Goal: Task Accomplishment & Management: Use online tool/utility

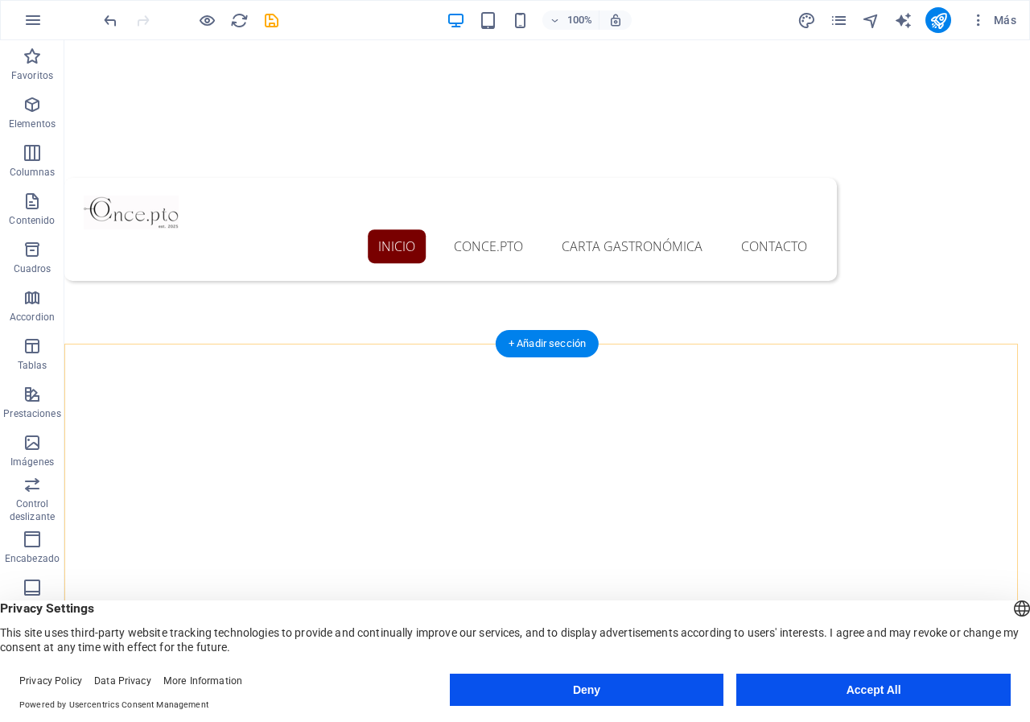
scroll to position [644, 0]
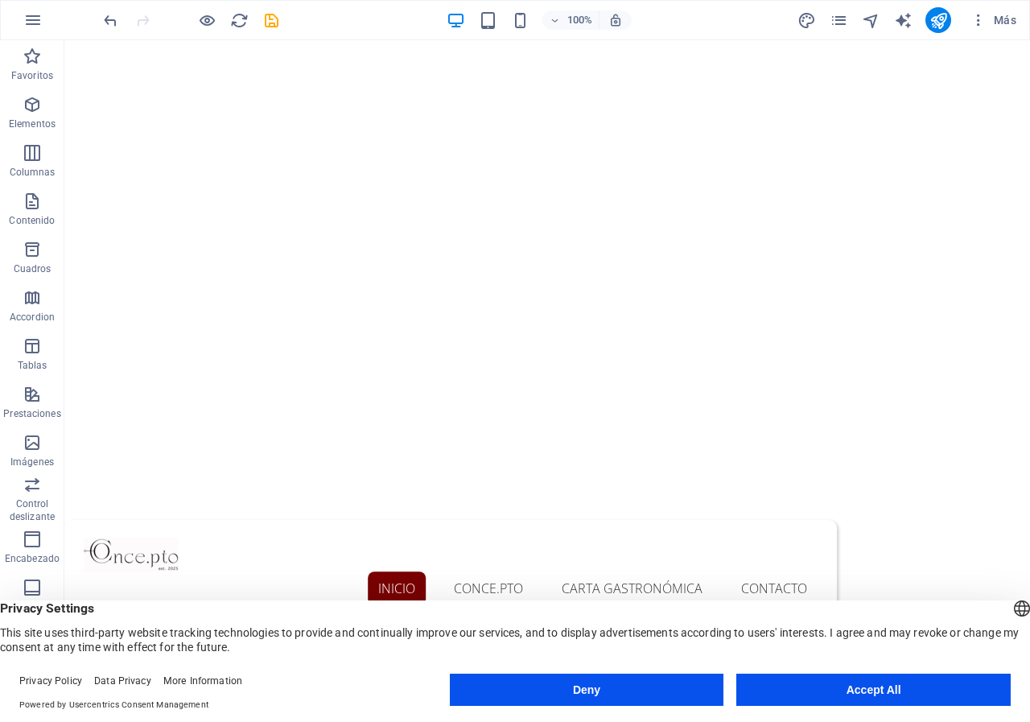
scroll to position [0, 0]
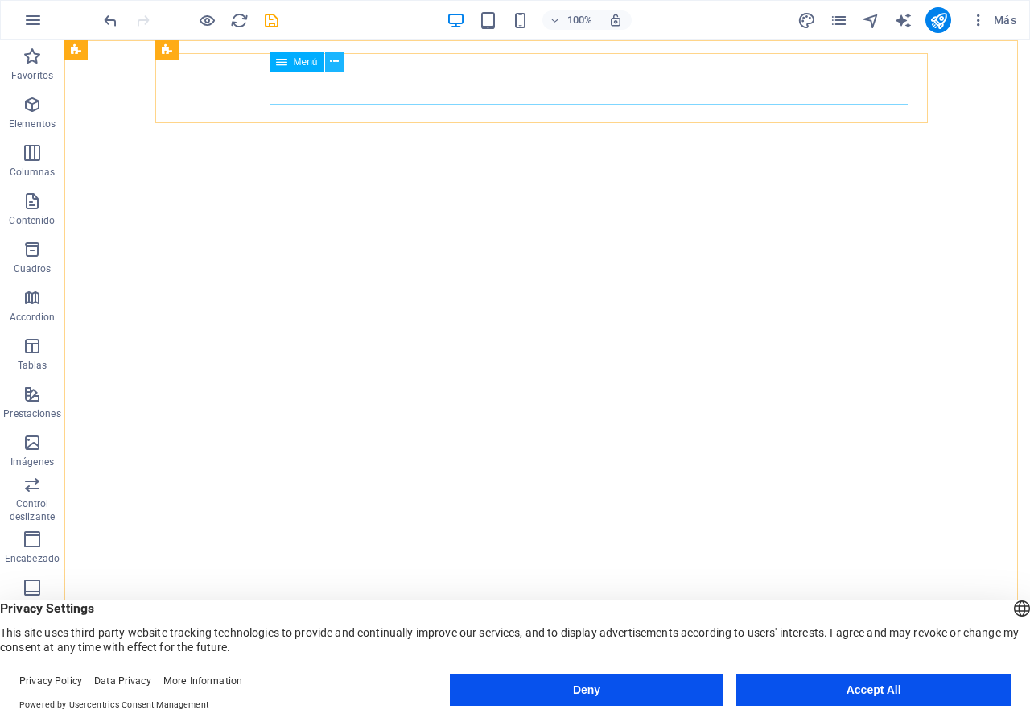
click at [335, 64] on icon at bounding box center [334, 61] width 9 height 17
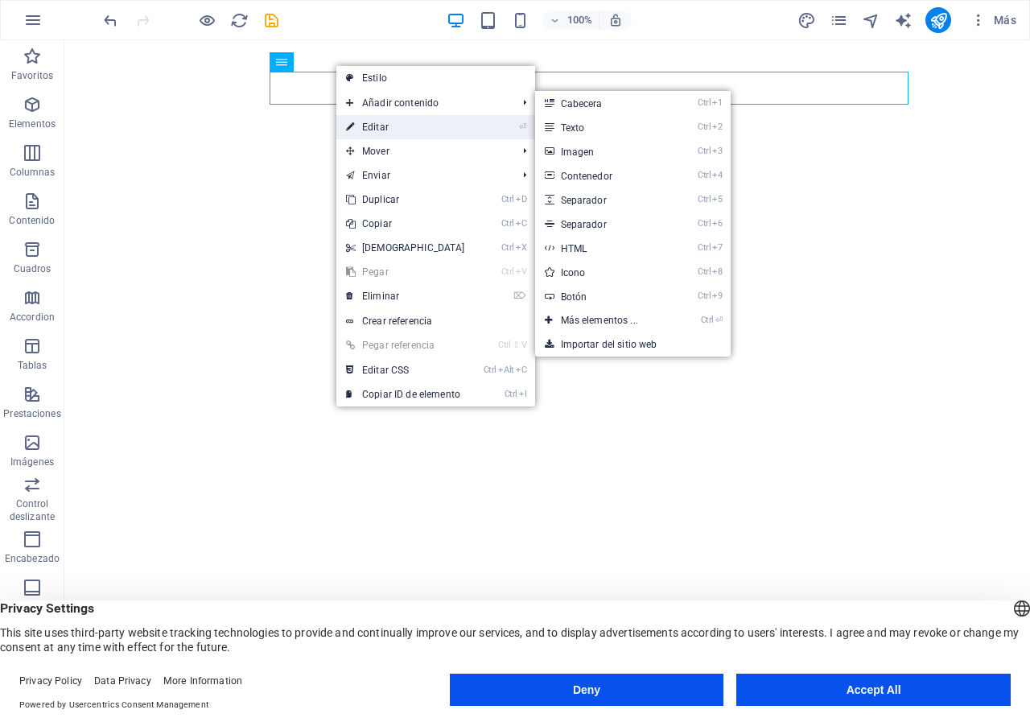
click at [381, 126] on link "⏎ Editar" at bounding box center [405, 127] width 138 height 24
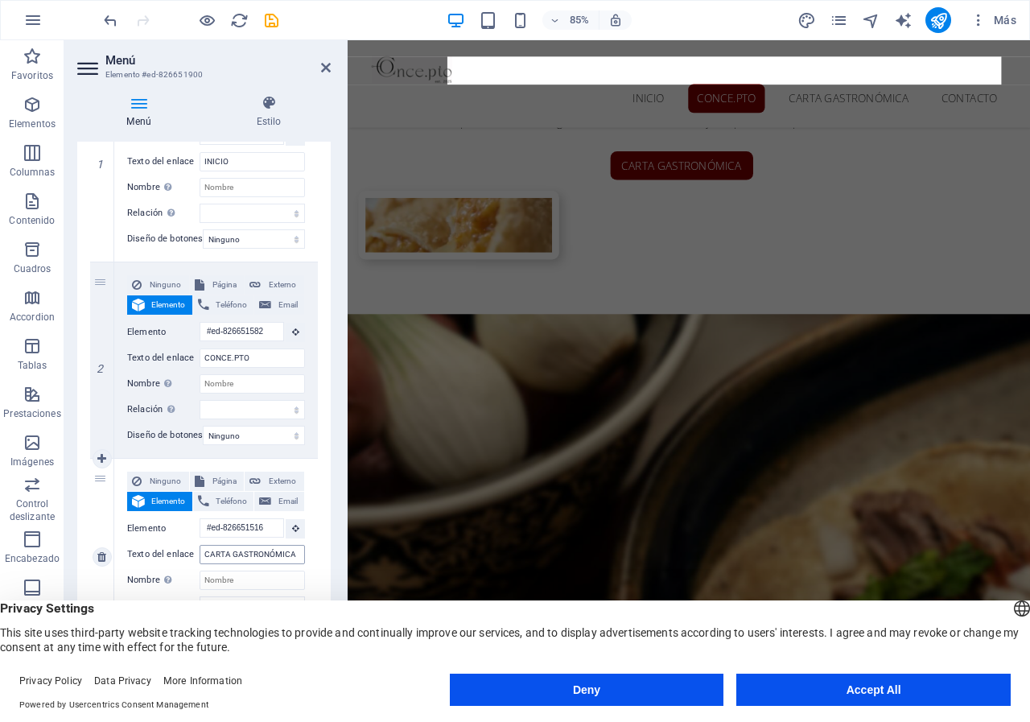
scroll to position [1568, 0]
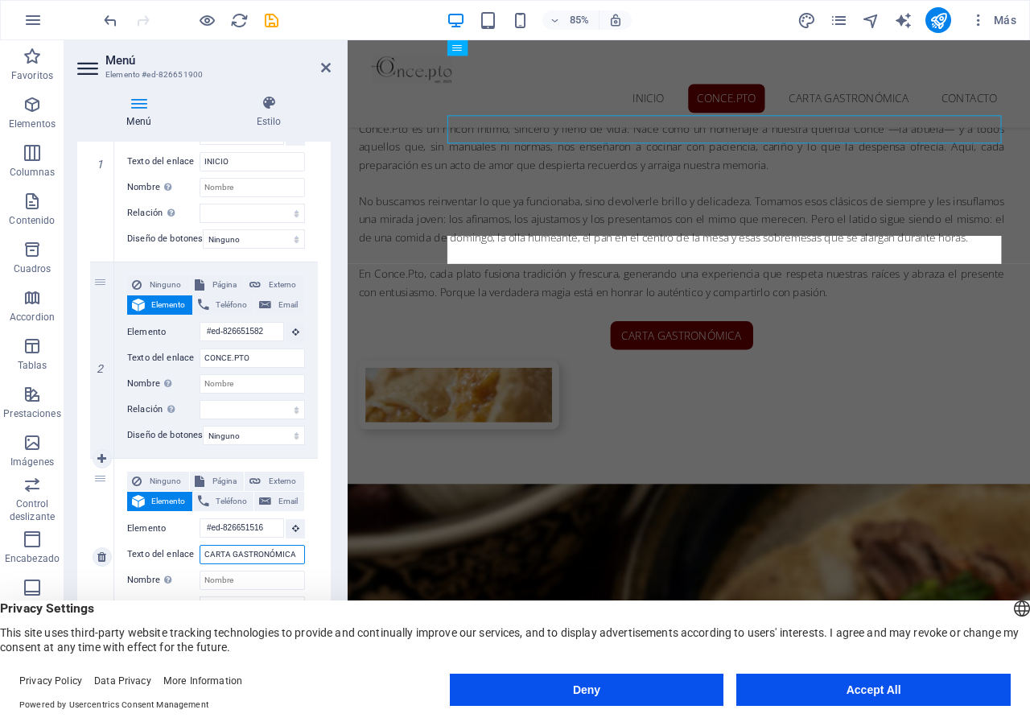
click at [242, 554] on input "CARTA GASTRONÓMICA" at bounding box center [252, 554] width 105 height 19
click at [906, 699] on button "Accept All" at bounding box center [873, 690] width 274 height 32
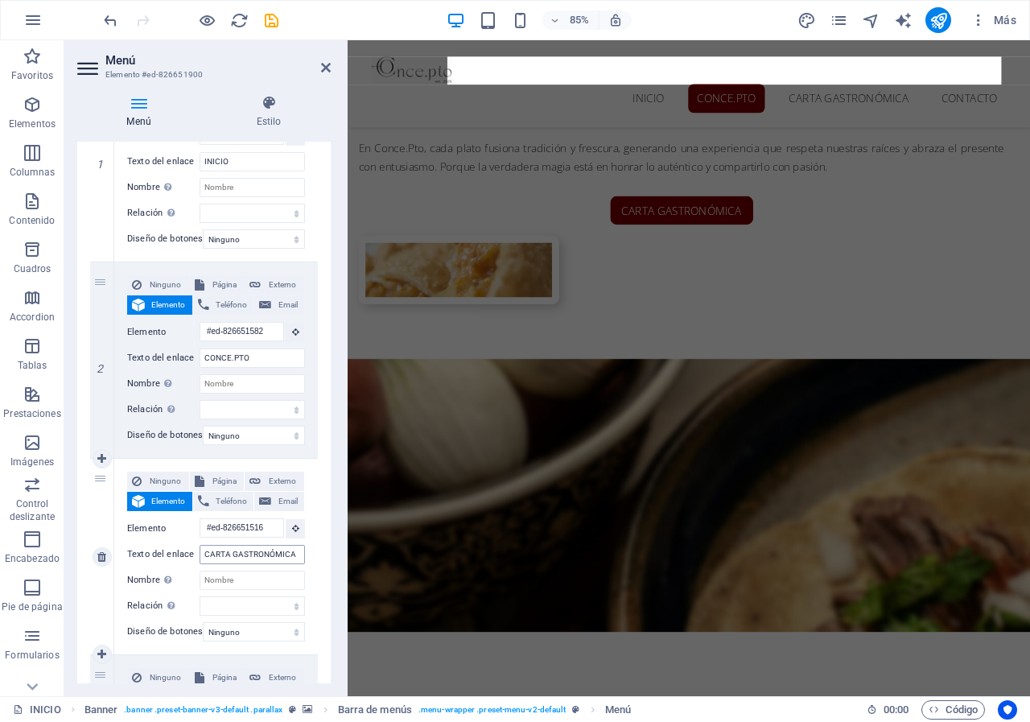
scroll to position [1498, 0]
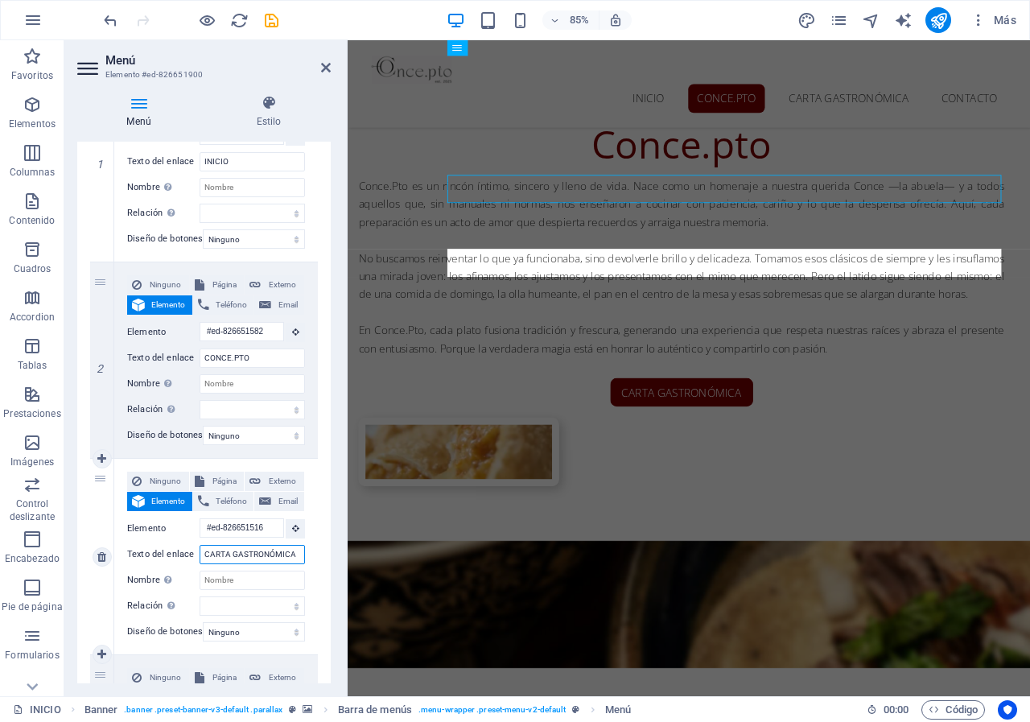
click at [237, 554] on input "CARTA GASTRONÓMICA" at bounding box center [252, 554] width 105 height 19
type input "LA CAR"
select select
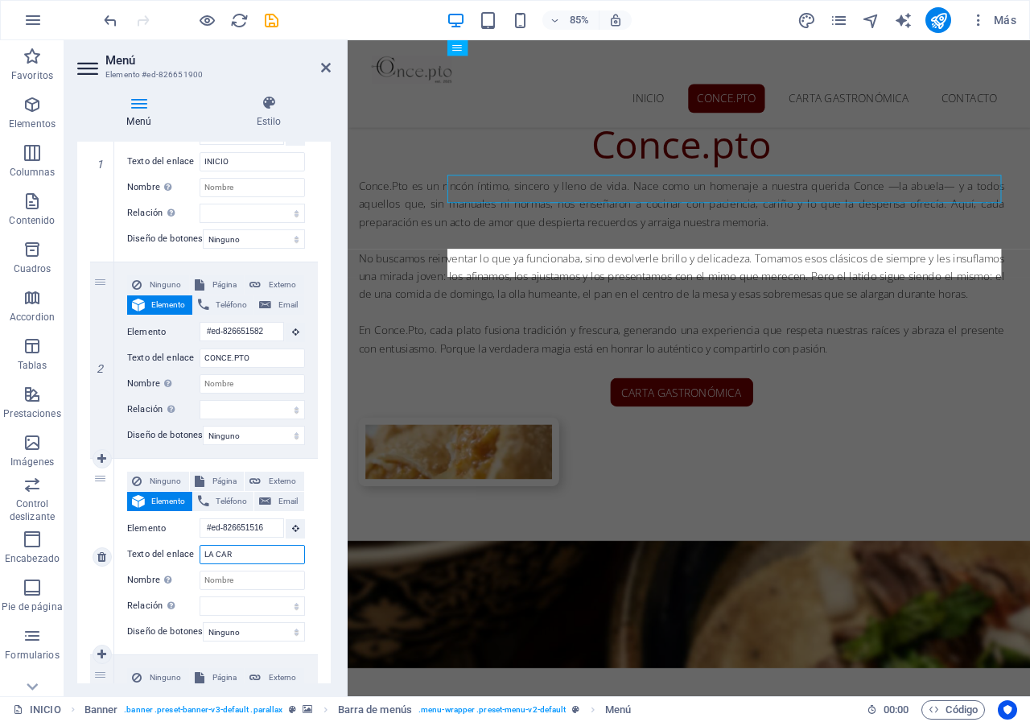
select select
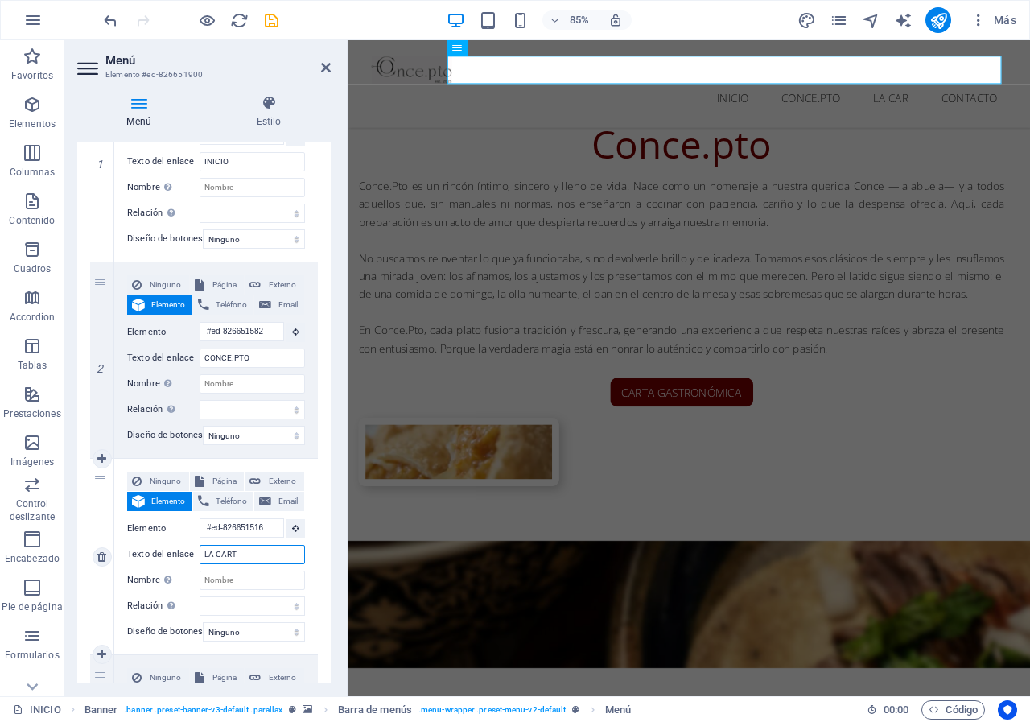
type input "LA CARTA"
select select
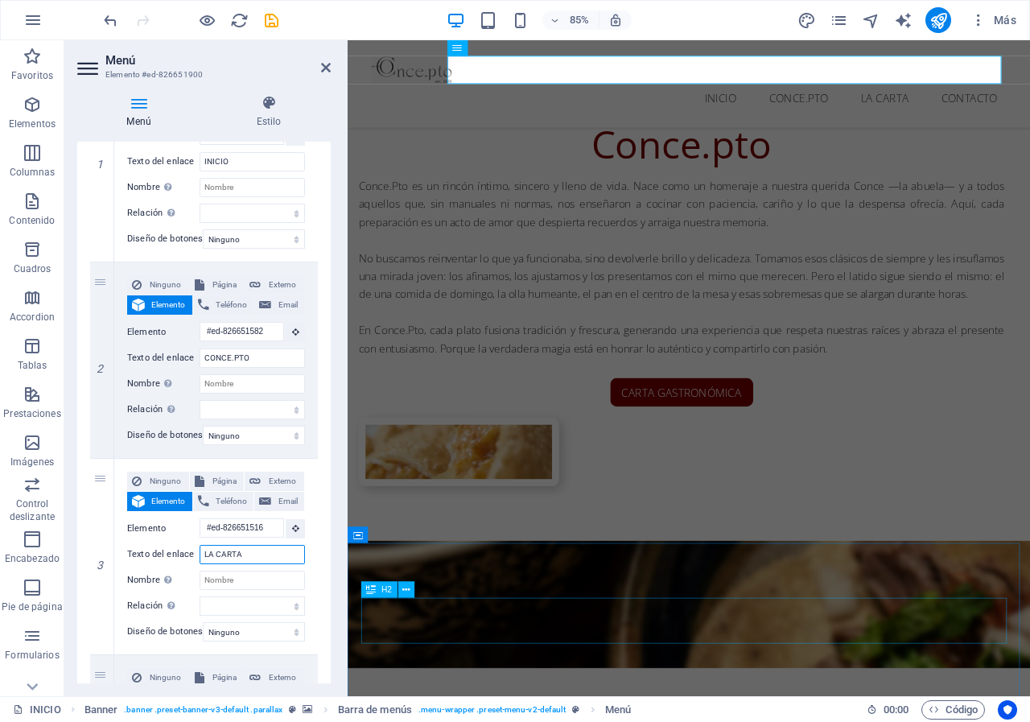
type input "LA CARTA"
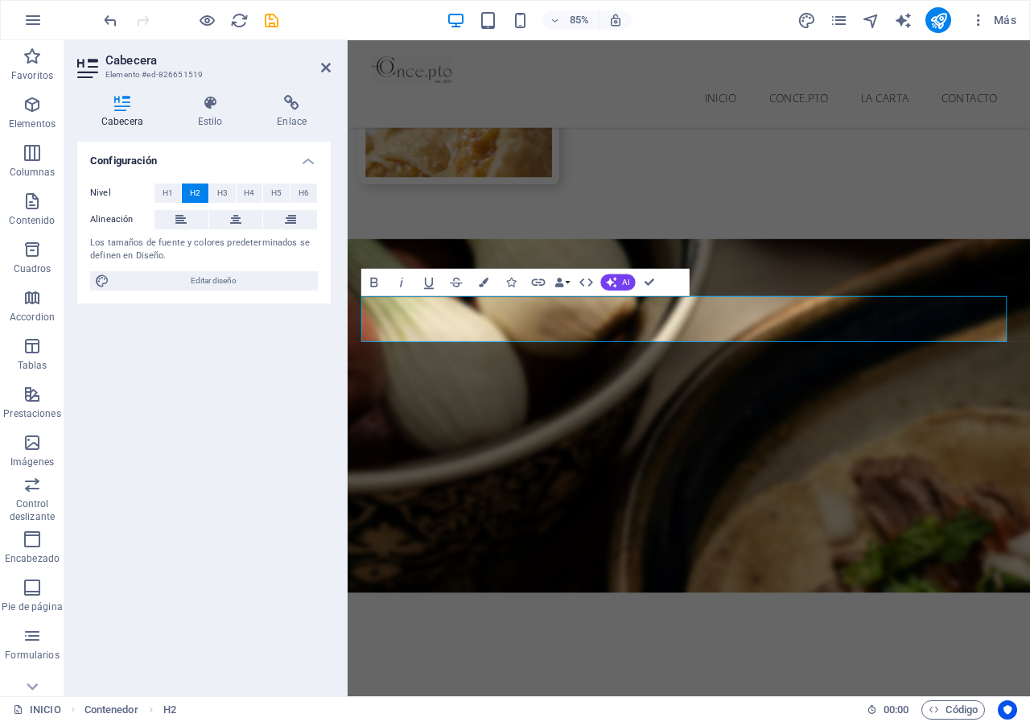
click at [266, 415] on div "Configuración Nivel H1 H2 H3 H4 H5 H6 Alineación Los tamaños de fuente y colore…" at bounding box center [203, 413] width 253 height 542
click at [999, 92] on nav "INICIO CONCE.PTO LA CARTA CONTACTO" at bounding box center [749, 109] width 747 height 34
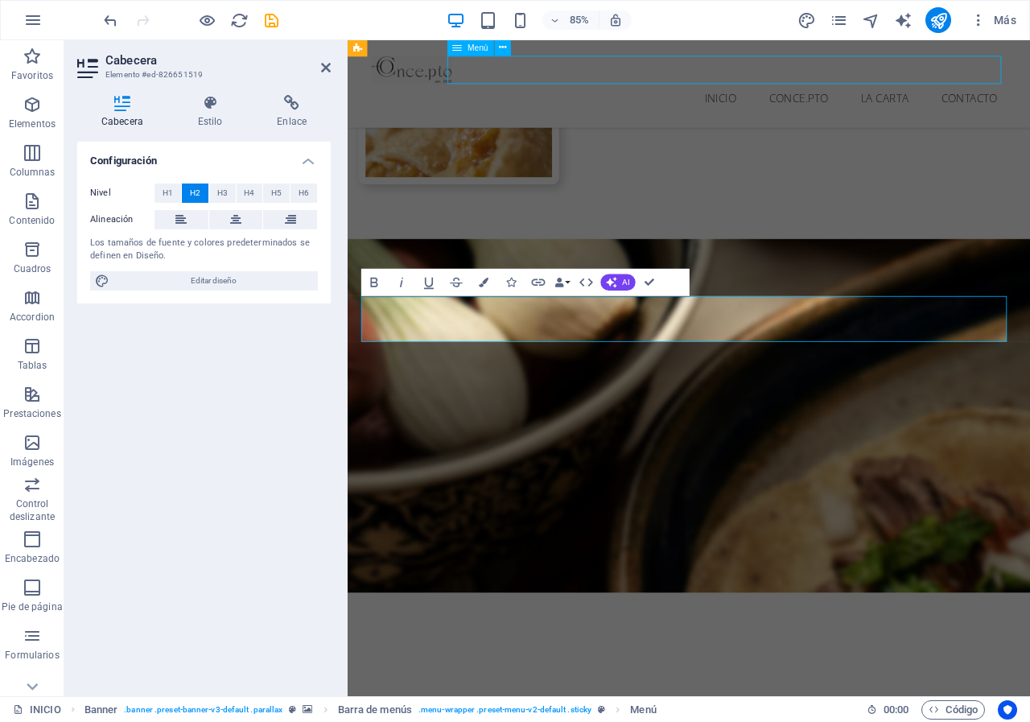
scroll to position [1951, 0]
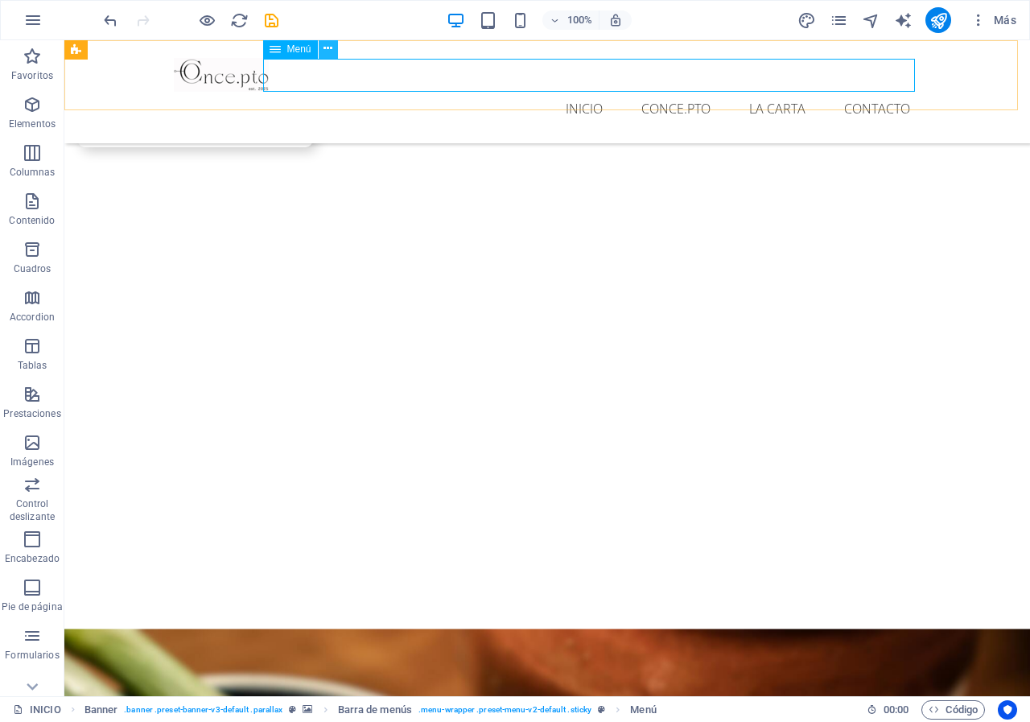
click at [328, 48] on icon at bounding box center [327, 48] width 9 height 17
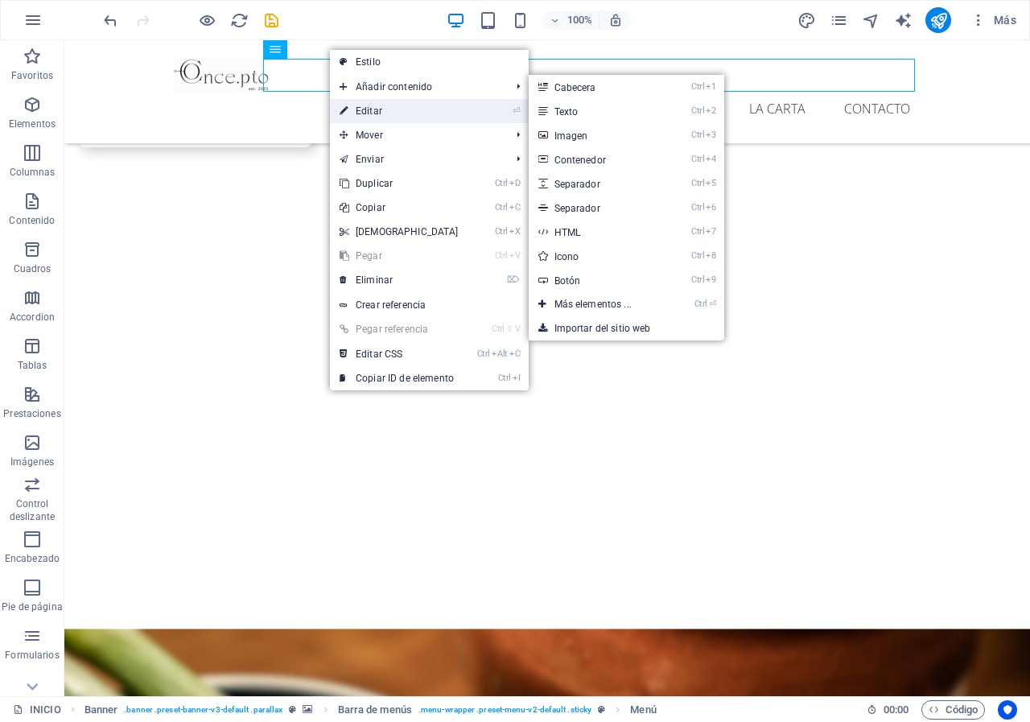
click at [364, 110] on link "⏎ Editar" at bounding box center [399, 111] width 138 height 24
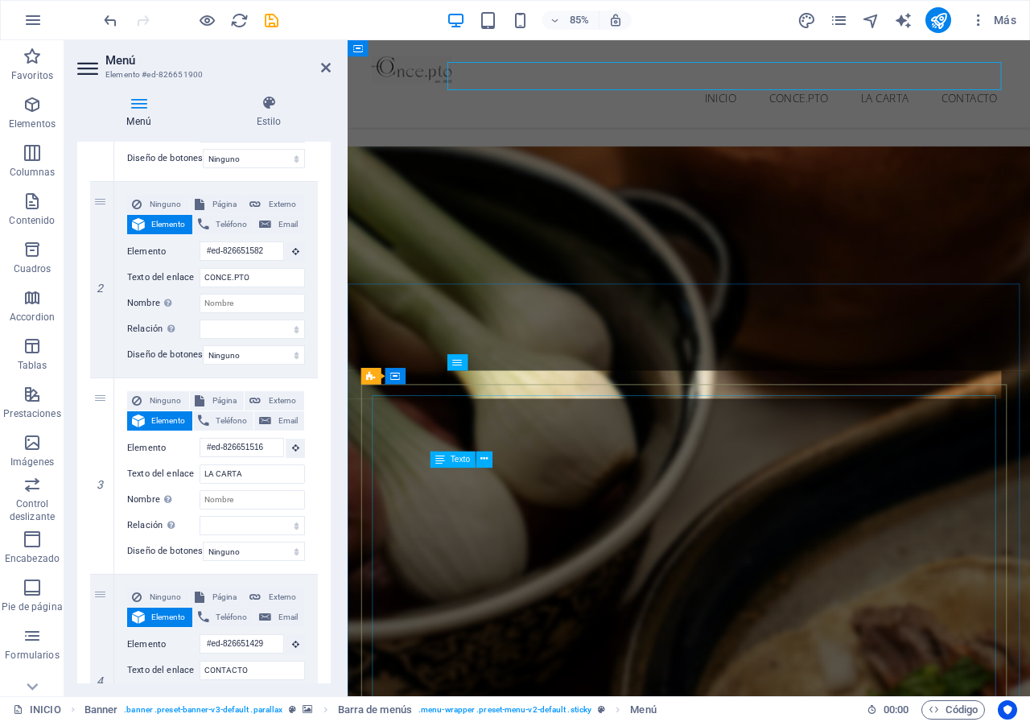
scroll to position [1741, 0]
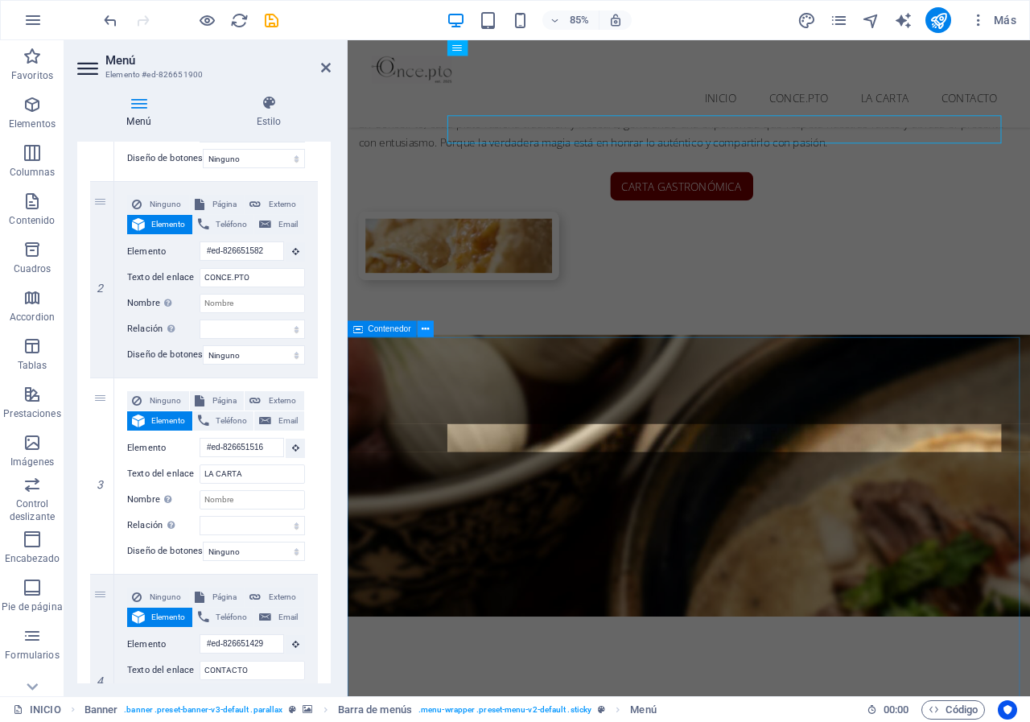
click at [422, 332] on icon at bounding box center [425, 329] width 7 height 14
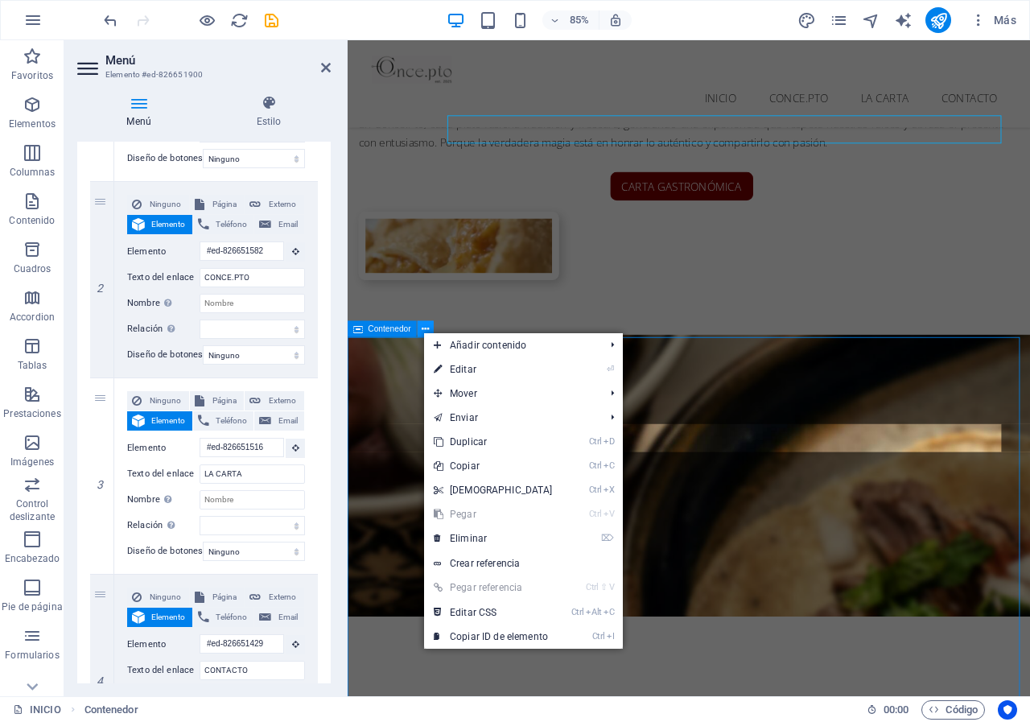
scroll to position [1838, 0]
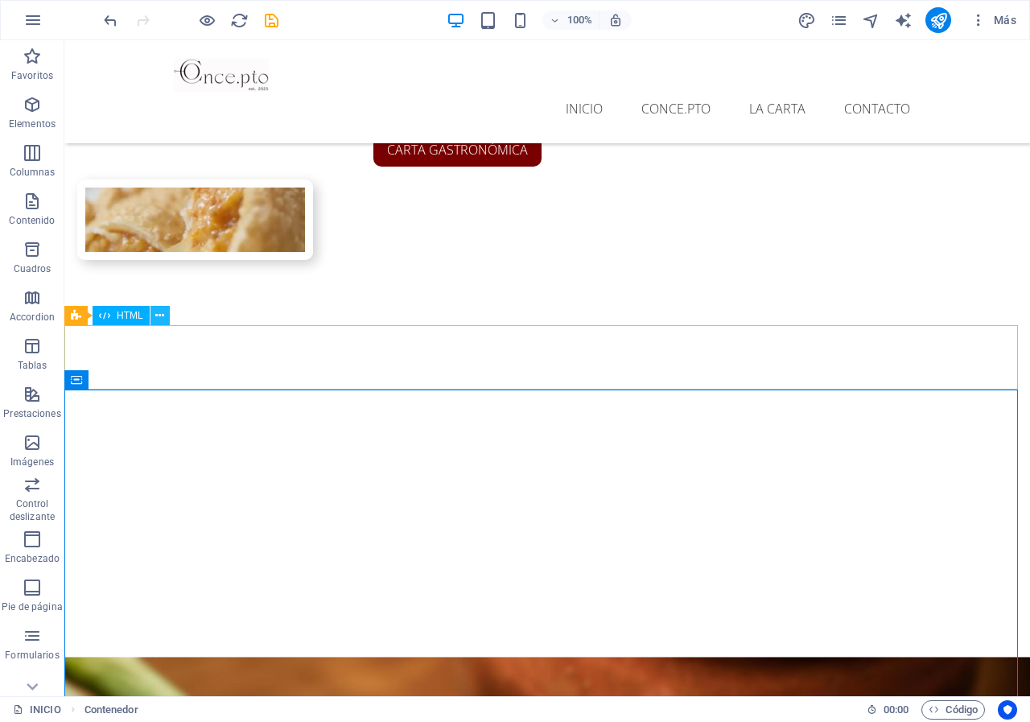
click at [163, 319] on icon at bounding box center [159, 315] width 9 height 17
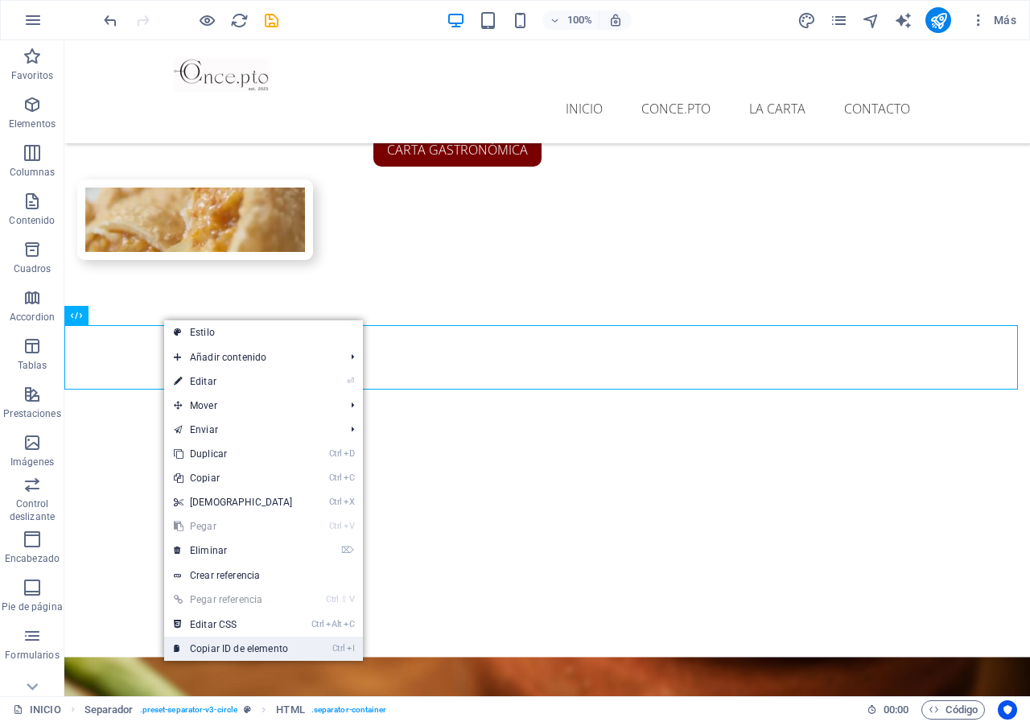
click at [233, 641] on link "Ctrl I Copiar ID de elemento" at bounding box center [233, 649] width 138 height 24
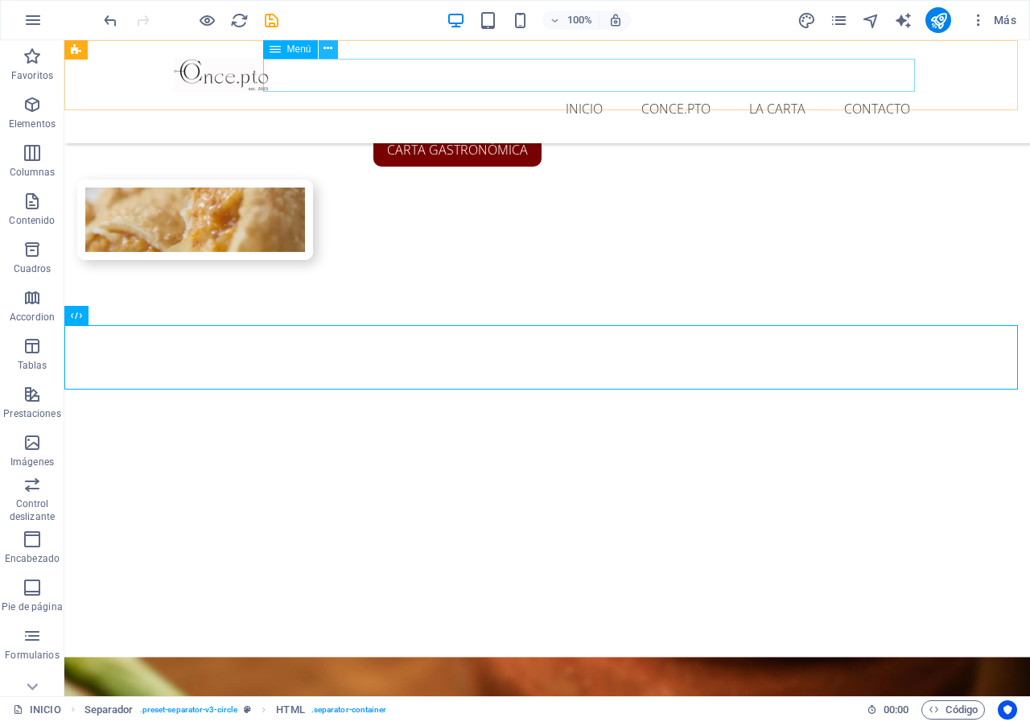
click at [333, 50] on button at bounding box center [328, 48] width 19 height 19
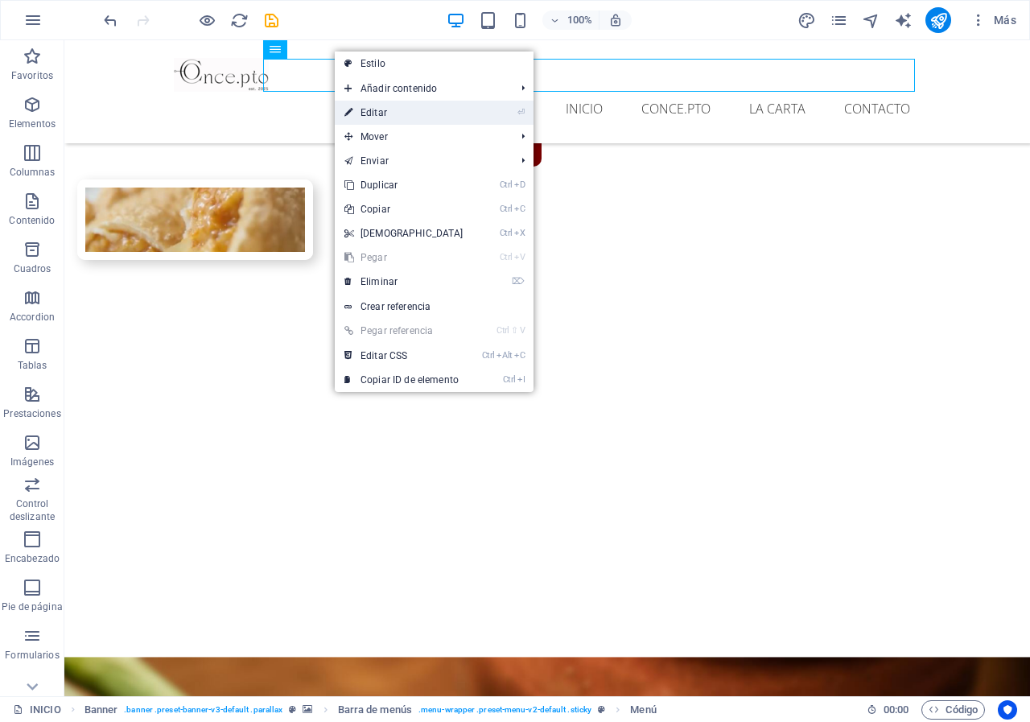
click at [406, 113] on link "⏎ Editar" at bounding box center [404, 113] width 138 height 24
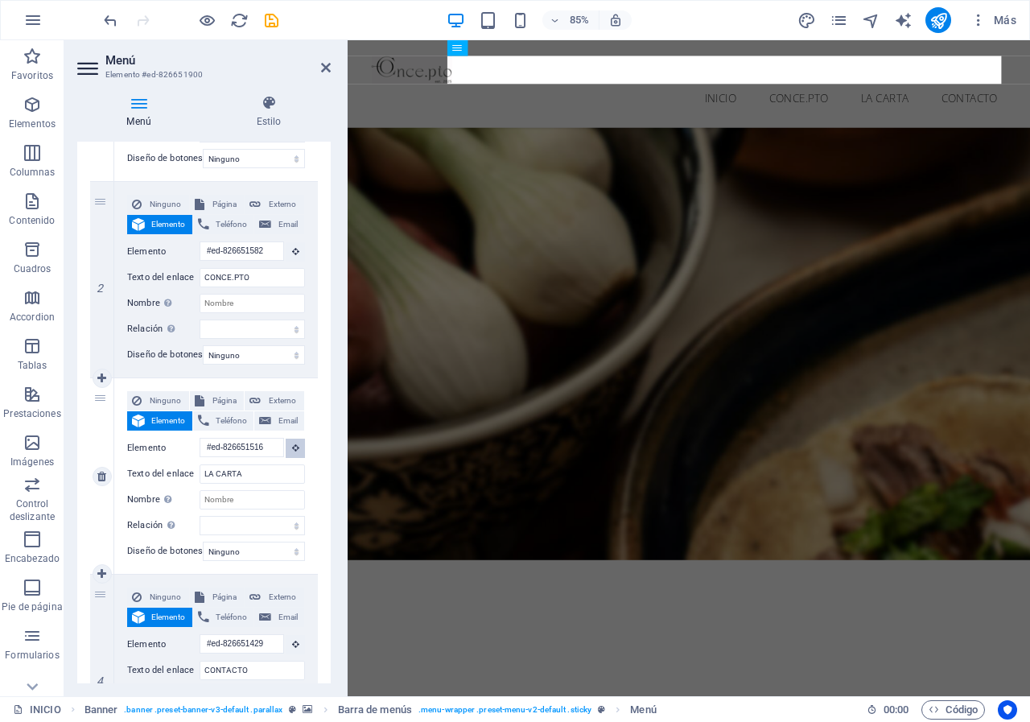
scroll to position [1698, 0]
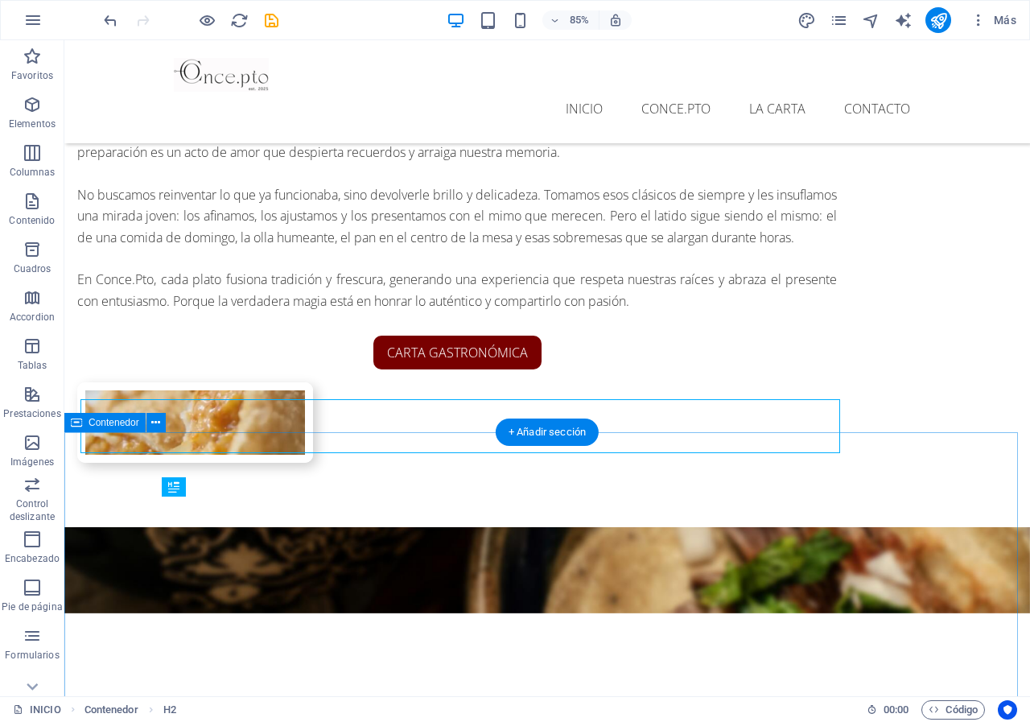
scroll to position [1795, 0]
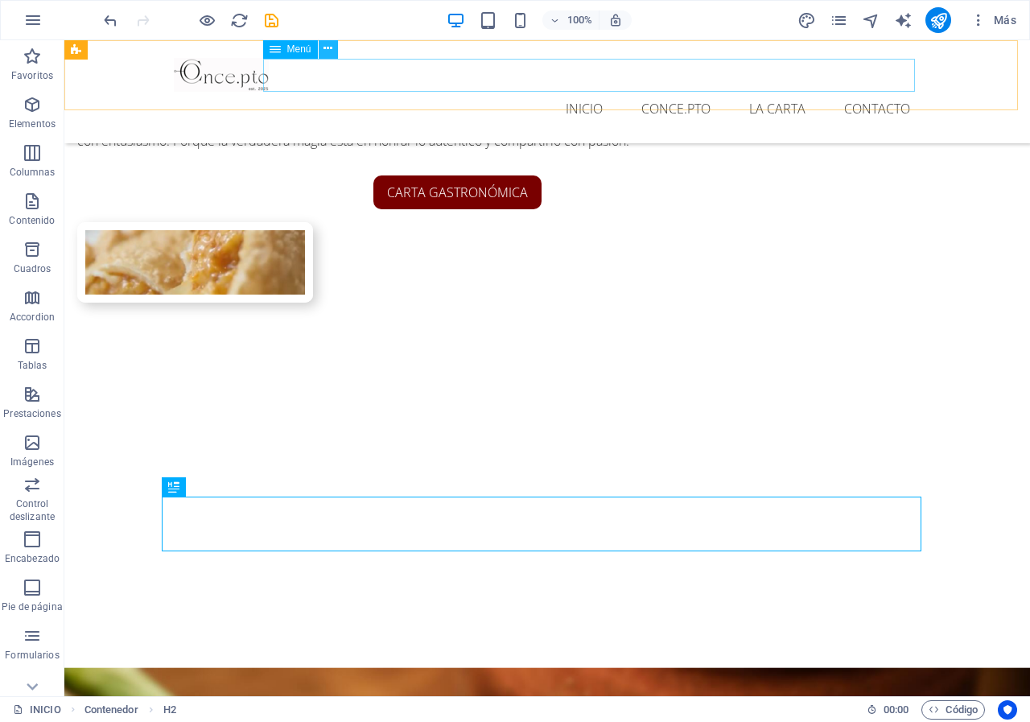
click at [328, 53] on icon at bounding box center [327, 48] width 9 height 17
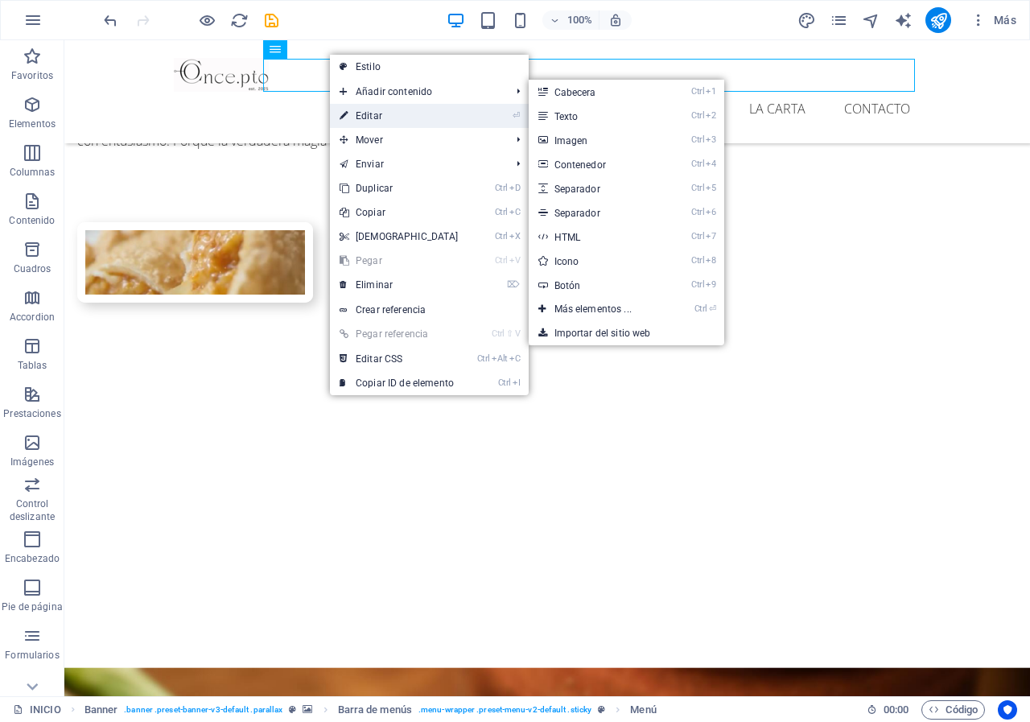
click at [368, 110] on link "⏎ Editar" at bounding box center [399, 116] width 138 height 24
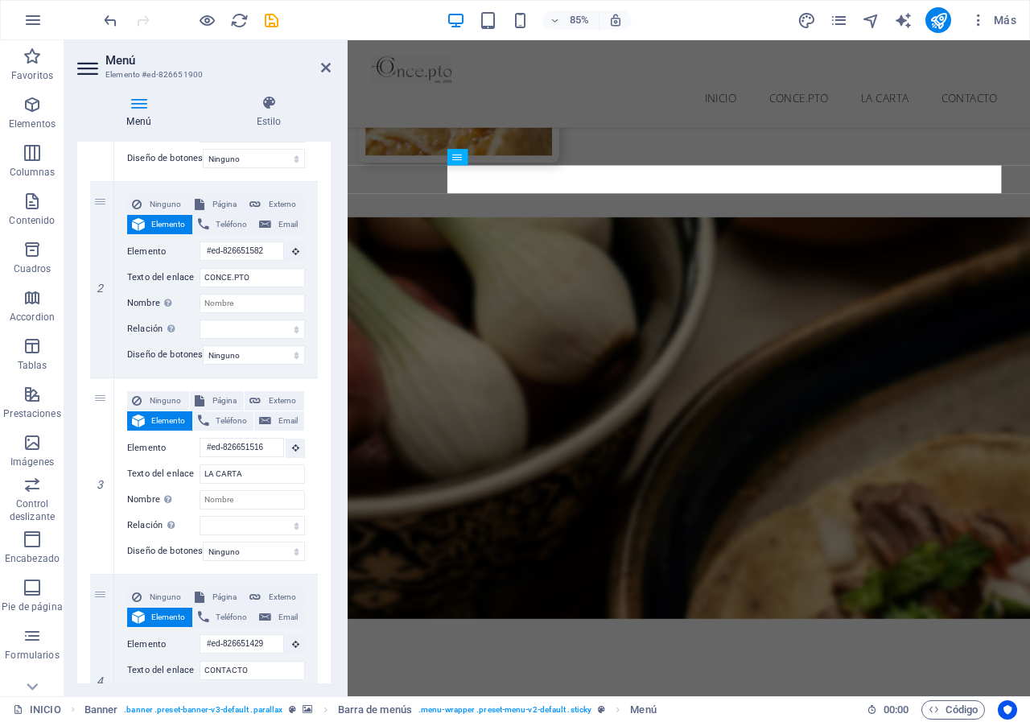
scroll to position [1655, 0]
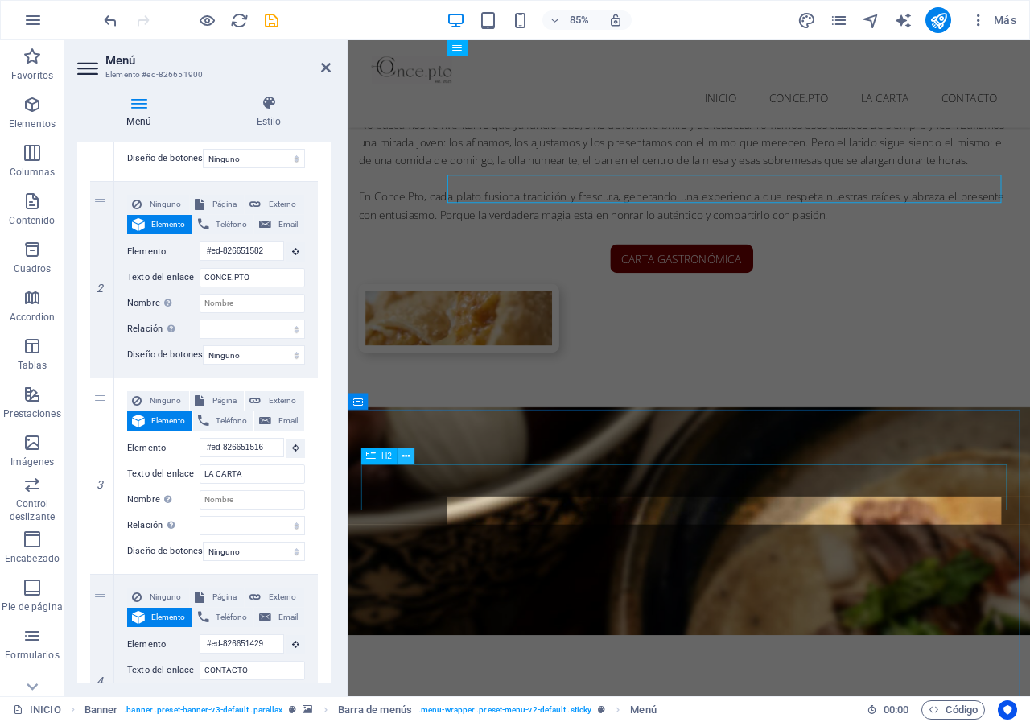
click at [408, 455] on icon at bounding box center [405, 456] width 7 height 14
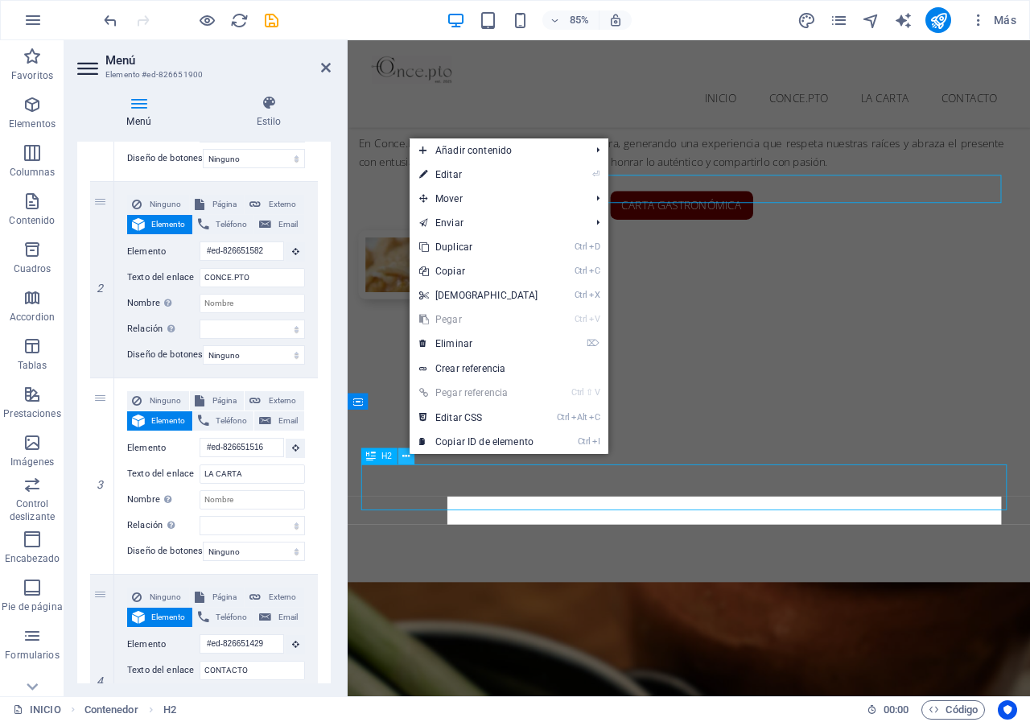
scroll to position [1753, 0]
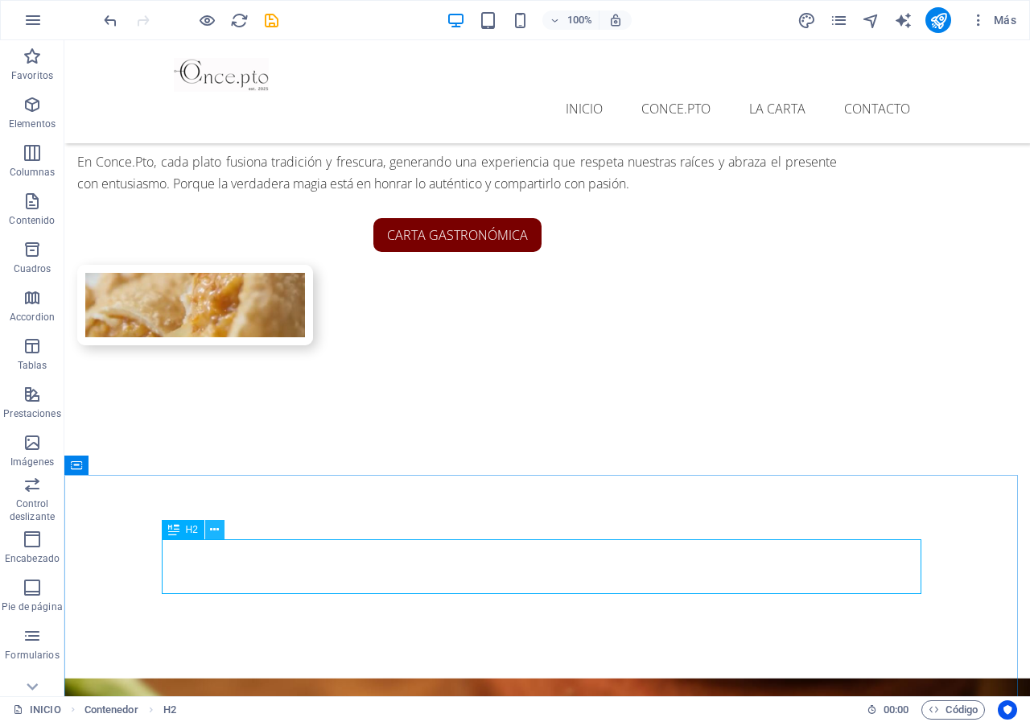
click at [215, 530] on icon at bounding box center [214, 529] width 9 height 17
click at [159, 463] on icon at bounding box center [155, 465] width 9 height 17
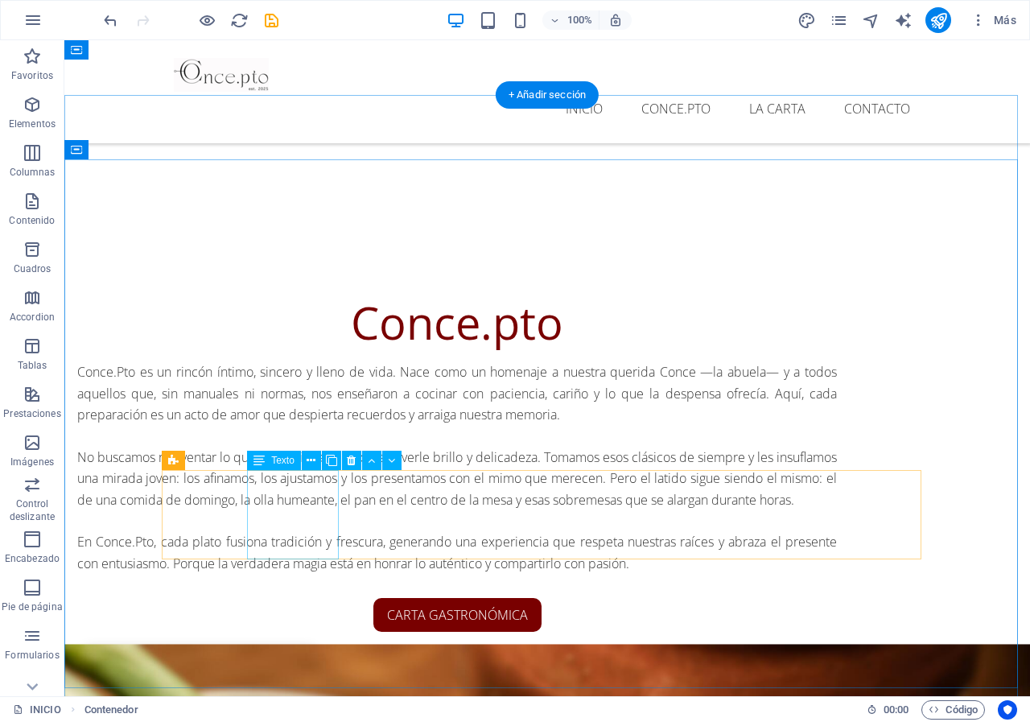
scroll to position [1189, 0]
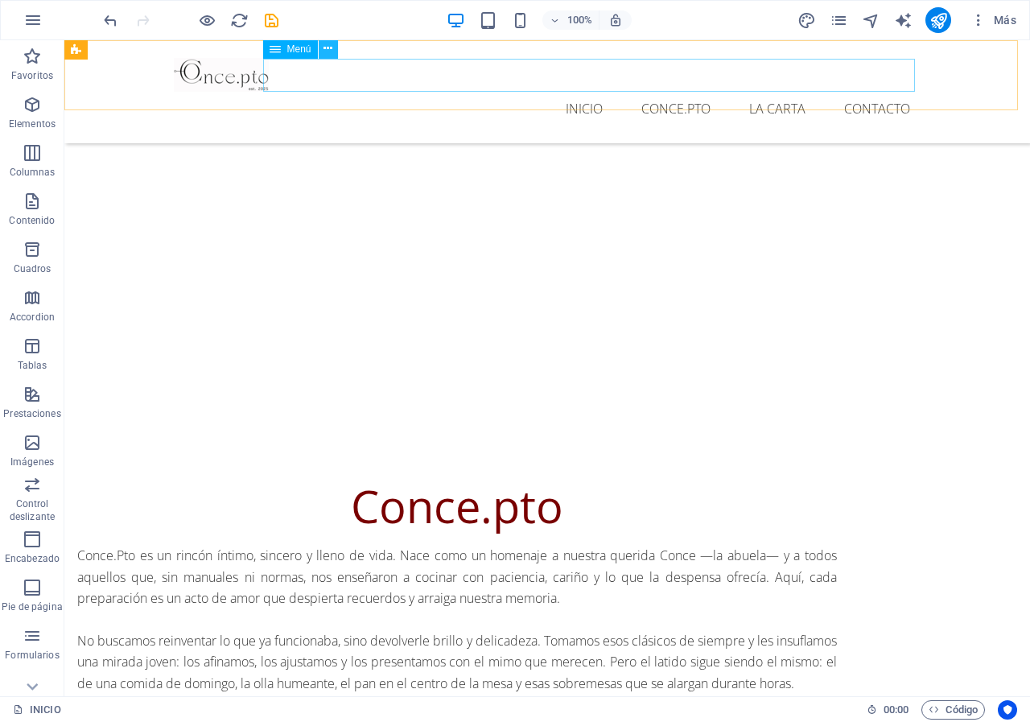
click at [332, 45] on icon at bounding box center [327, 48] width 9 height 17
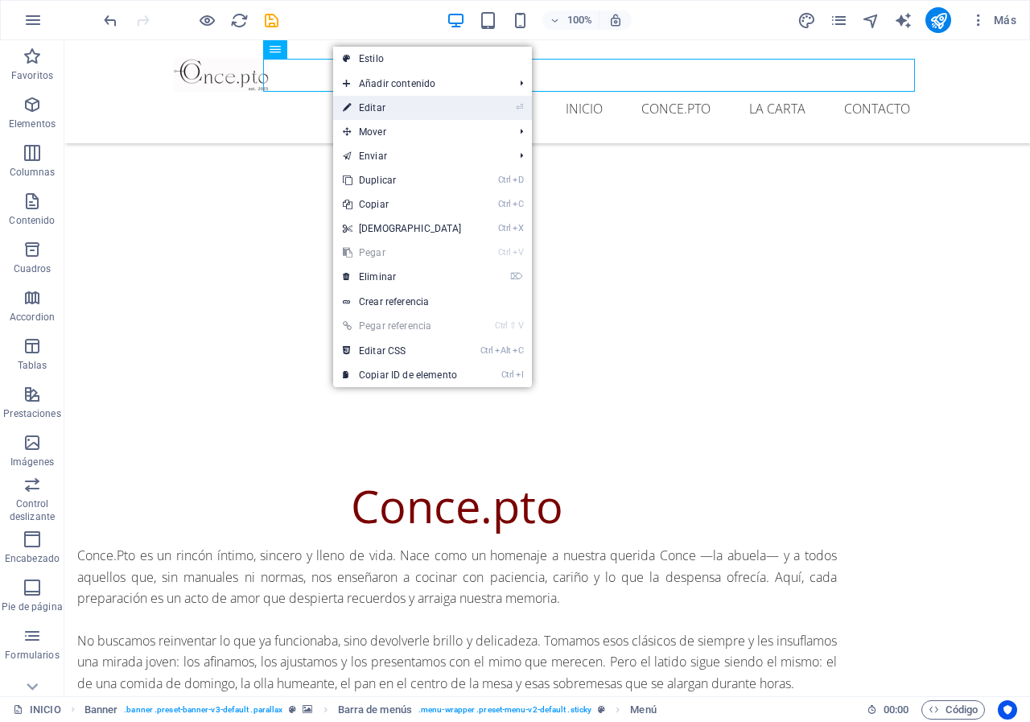
click at [374, 104] on link "⏎ Editar" at bounding box center [402, 108] width 138 height 24
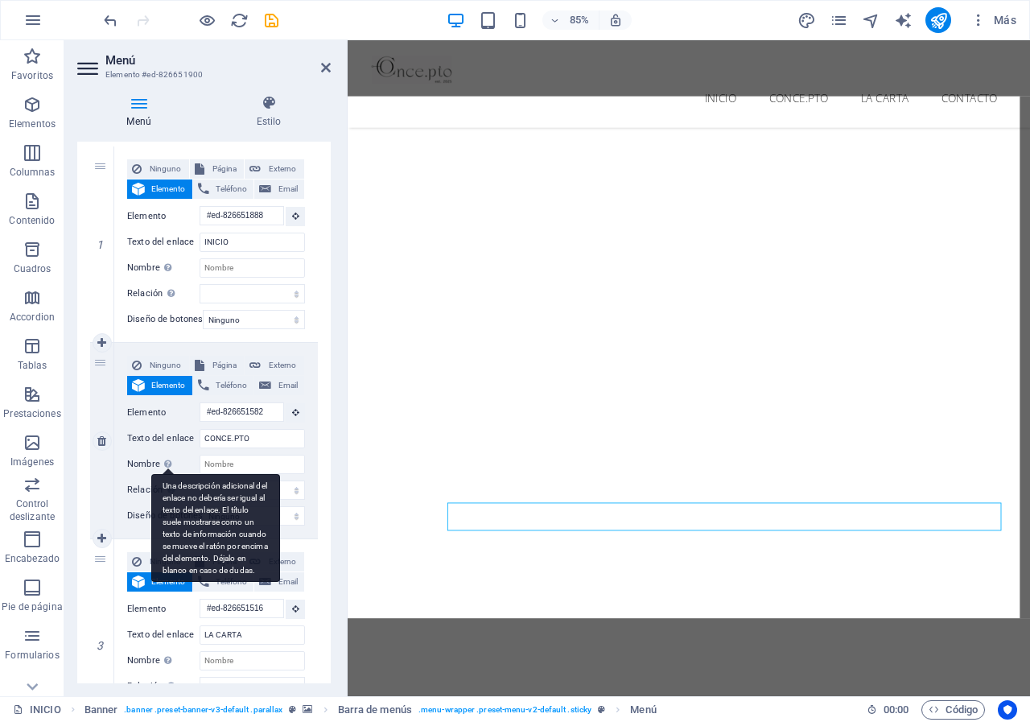
scroll to position [1686, 0]
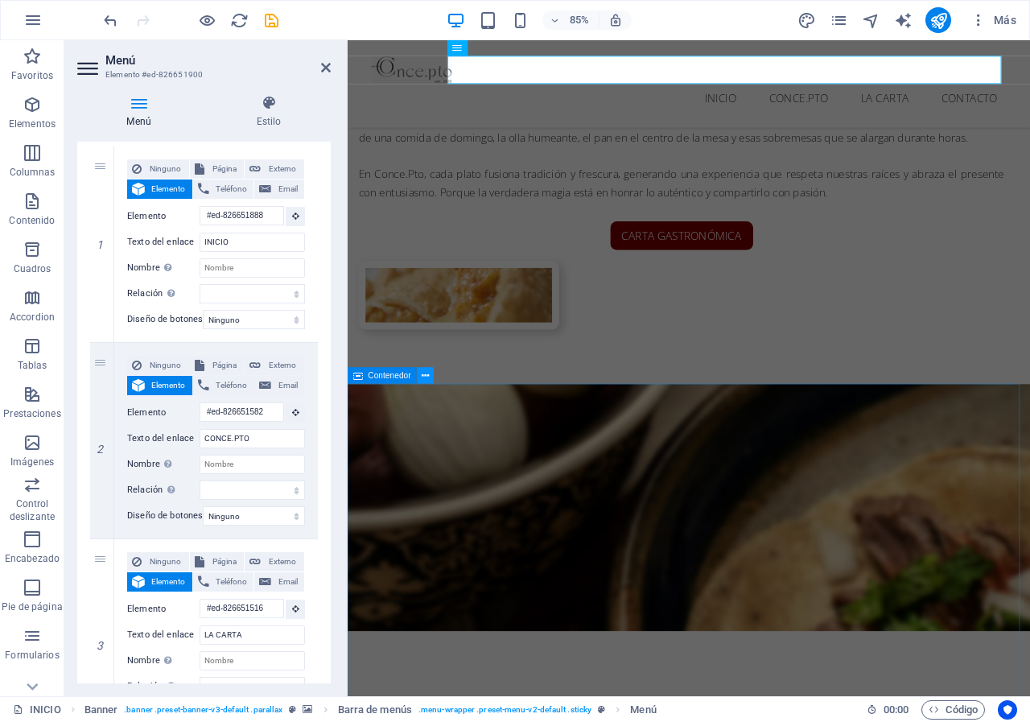
click at [427, 374] on icon at bounding box center [425, 376] width 7 height 14
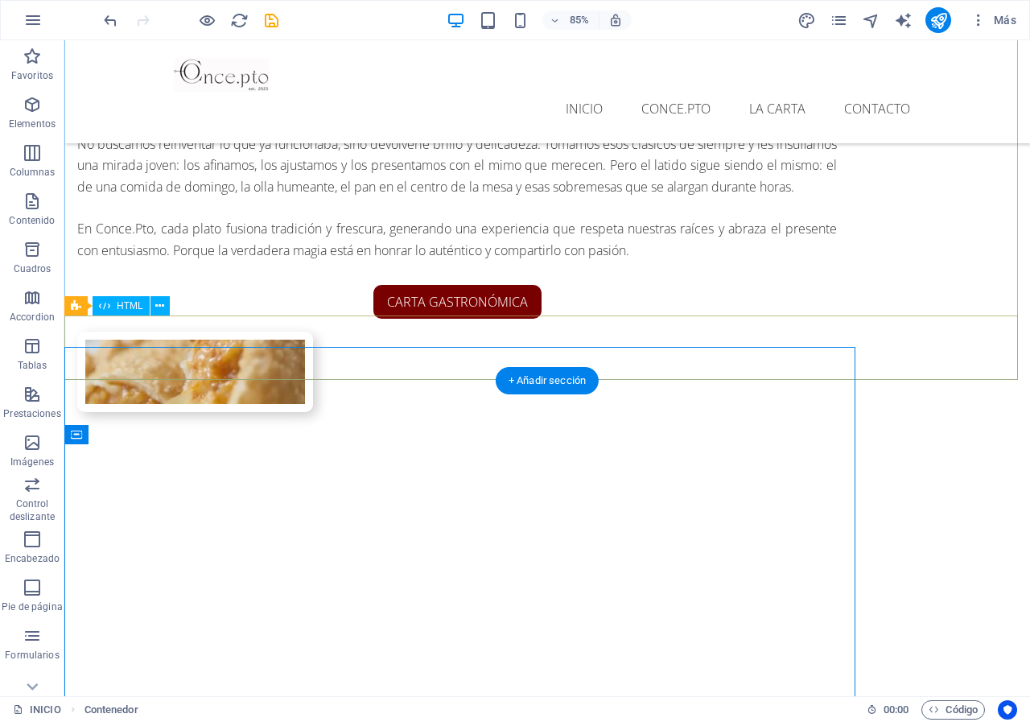
scroll to position [1783, 0]
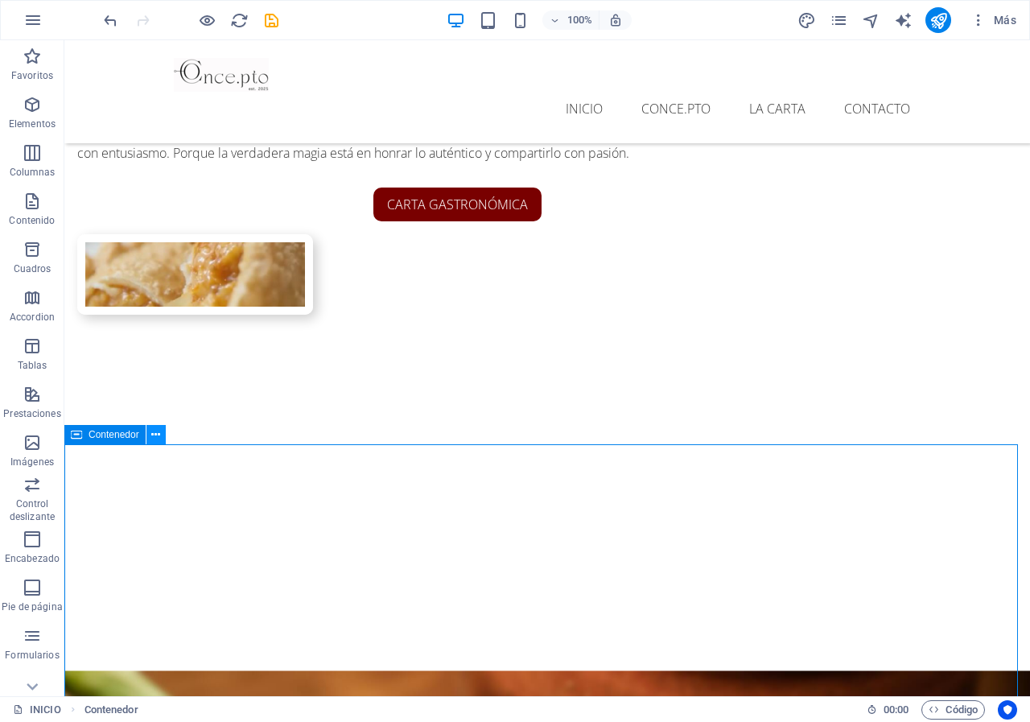
click at [155, 435] on icon at bounding box center [155, 434] width 9 height 17
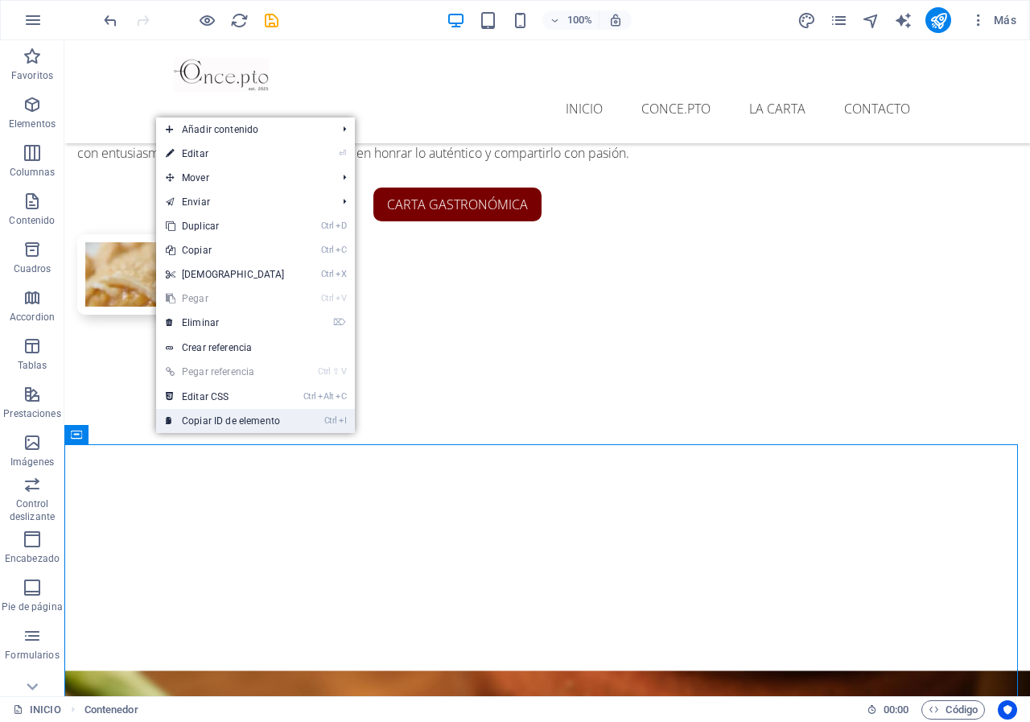
click at [206, 419] on link "Ctrl I Copiar ID de elemento" at bounding box center [225, 421] width 138 height 24
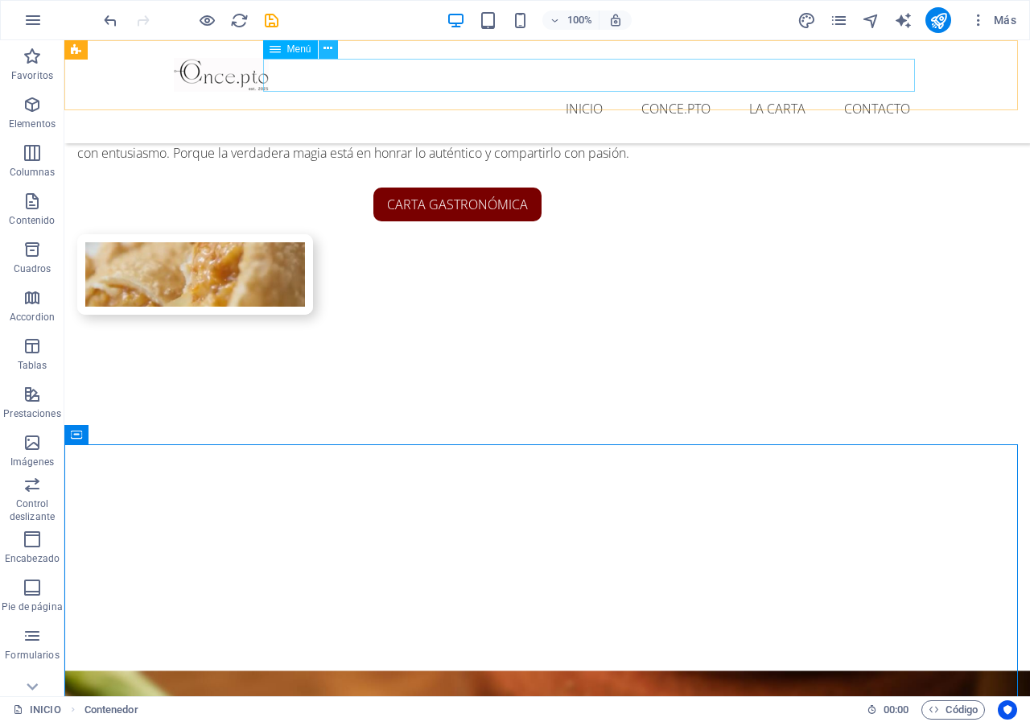
click at [331, 53] on icon at bounding box center [327, 48] width 9 height 17
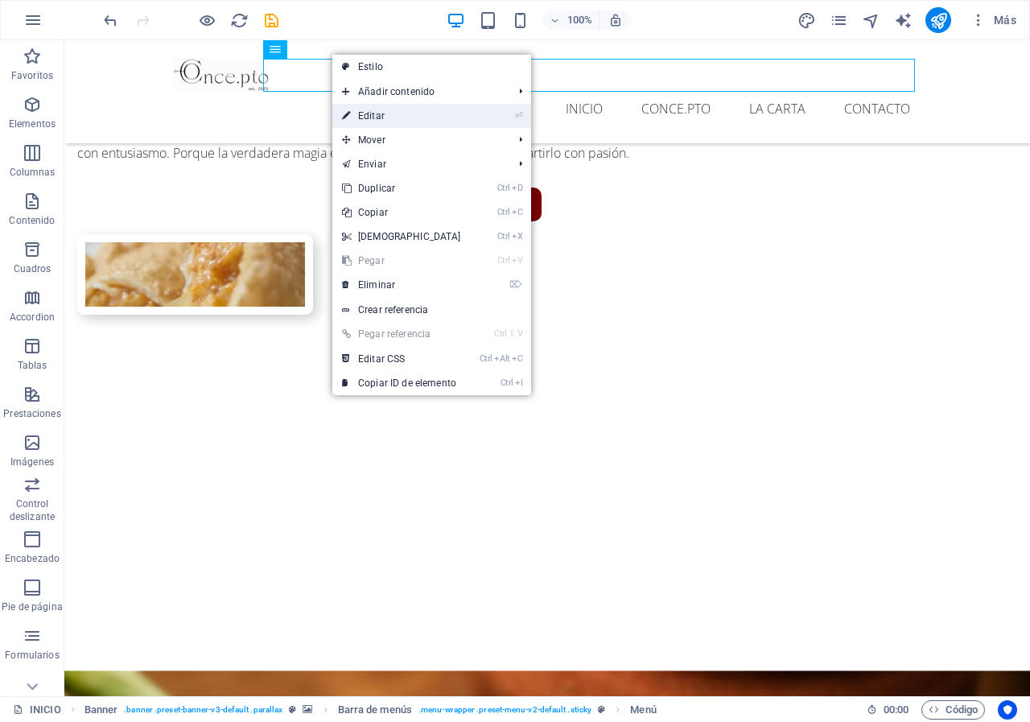
click at [395, 117] on link "⏎ Editar" at bounding box center [401, 116] width 138 height 24
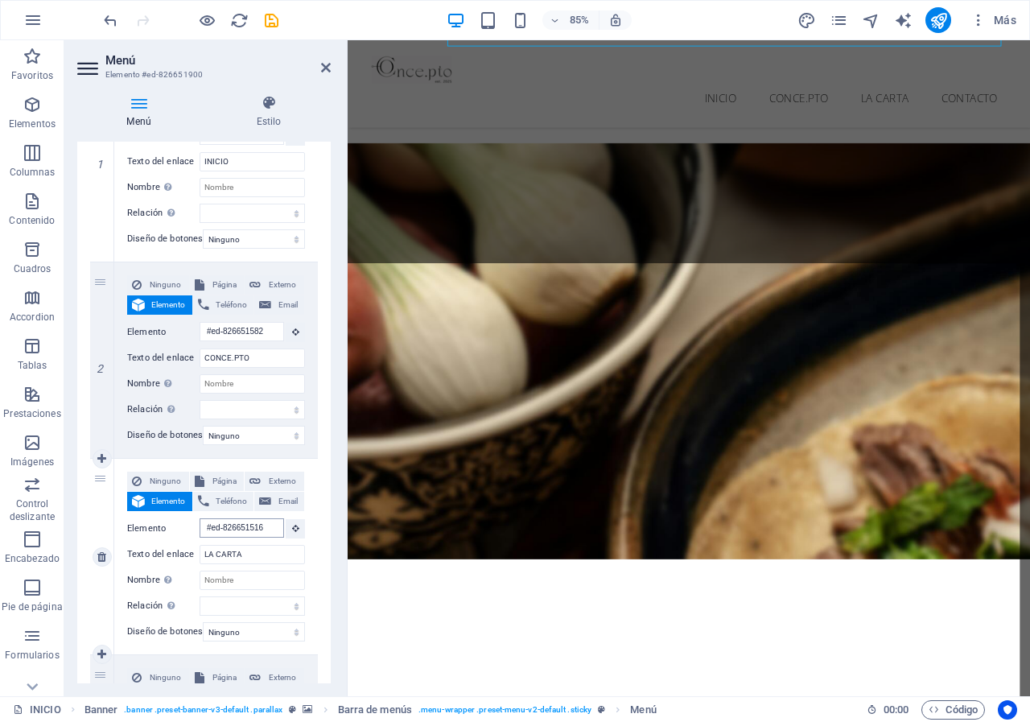
scroll to position [2173, 0]
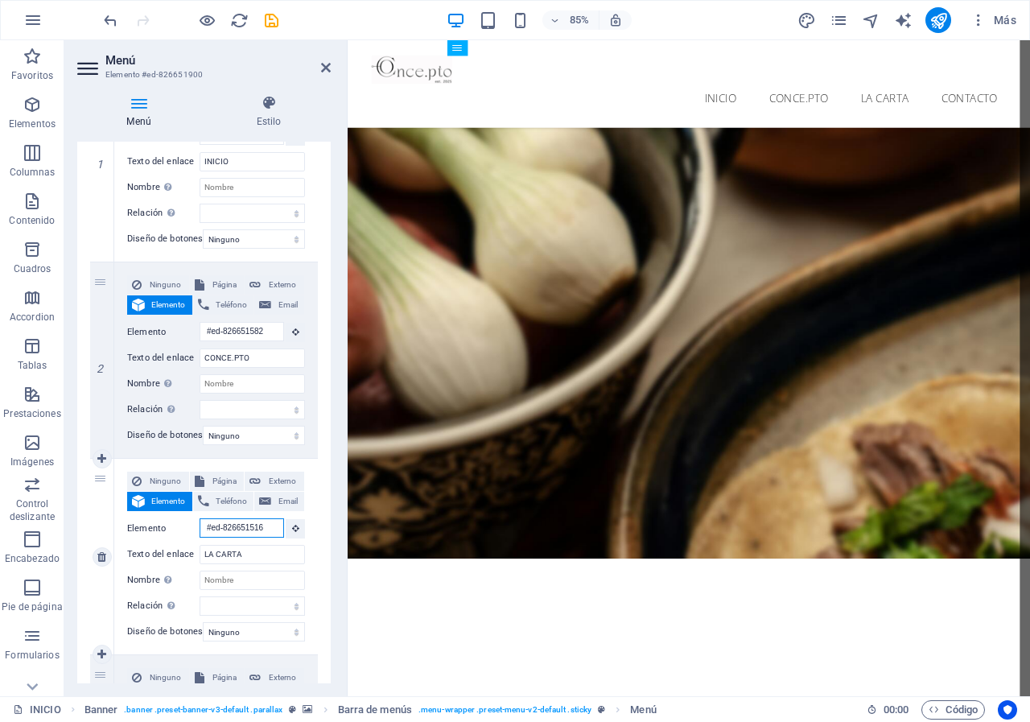
click at [223, 522] on input "#ed-826651516" at bounding box center [242, 527] width 84 height 19
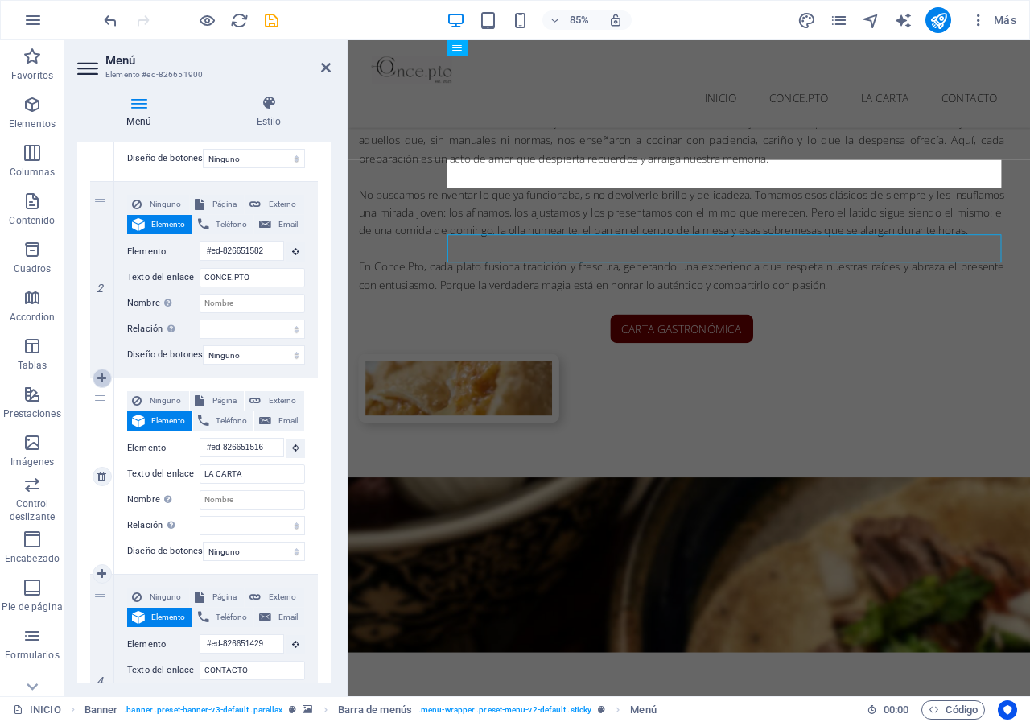
scroll to position [0, 0]
click at [100, 380] on icon at bounding box center [101, 378] width 9 height 11
select select
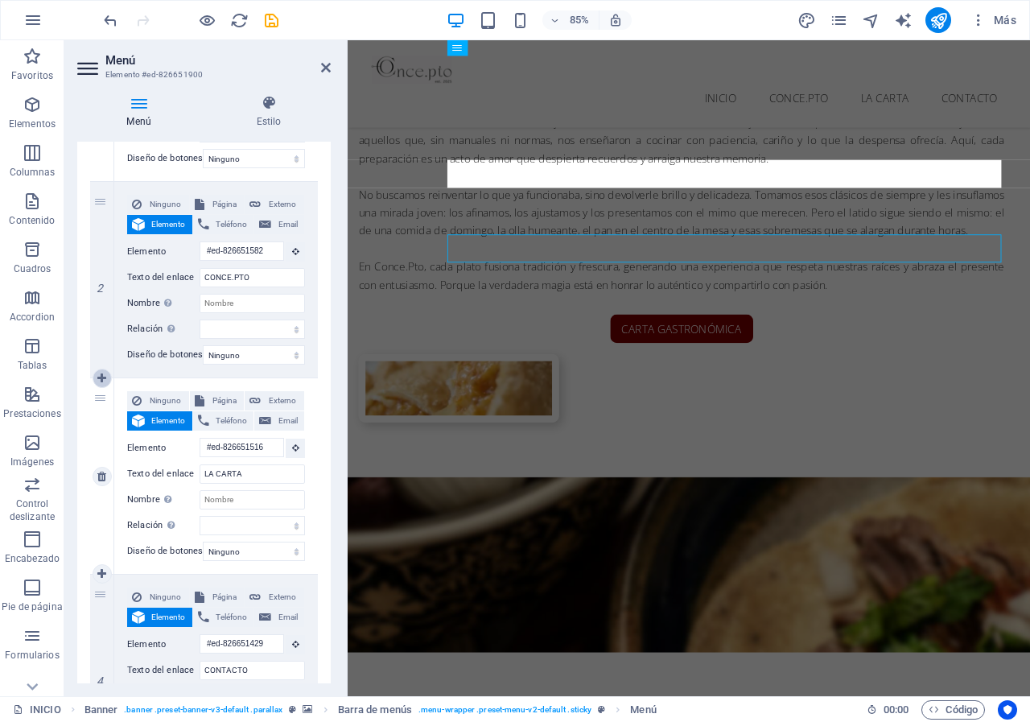
type input "#ed-826651516"
type input "LA CARTA"
select select
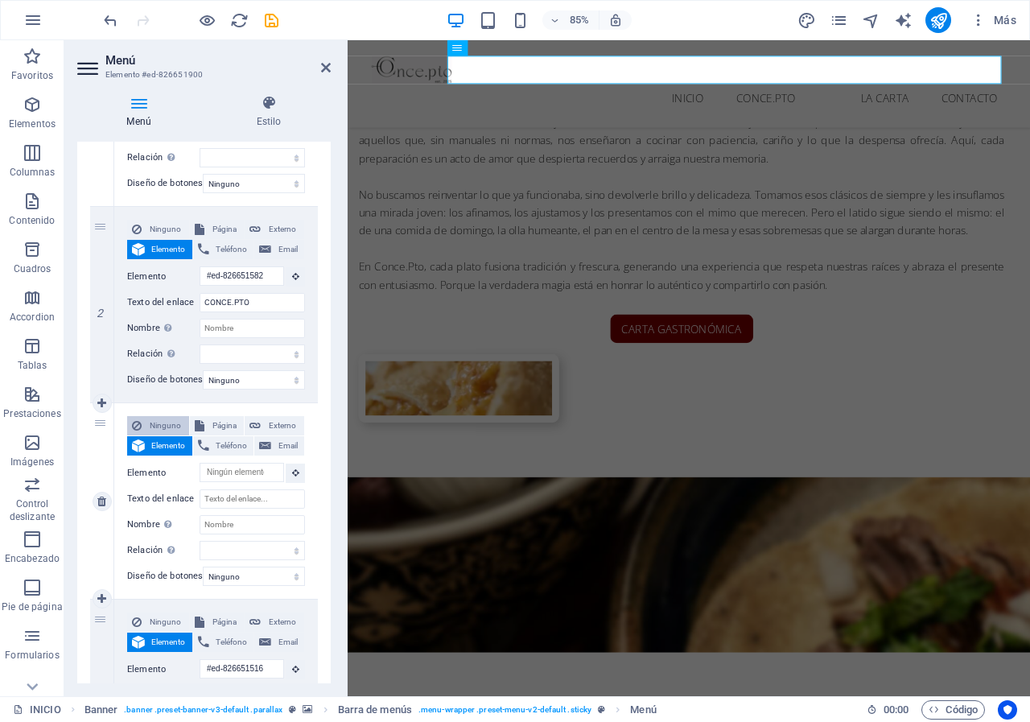
scroll to position [322, 0]
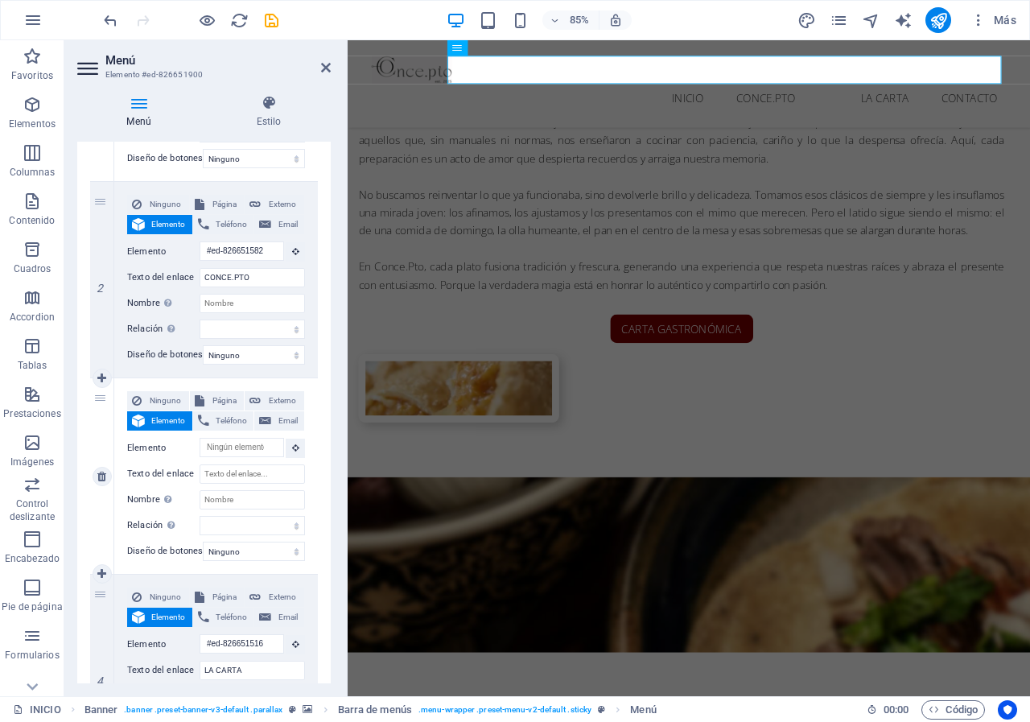
click at [144, 424] on icon at bounding box center [138, 420] width 13 height 19
click at [292, 443] on icon at bounding box center [295, 447] width 7 height 8
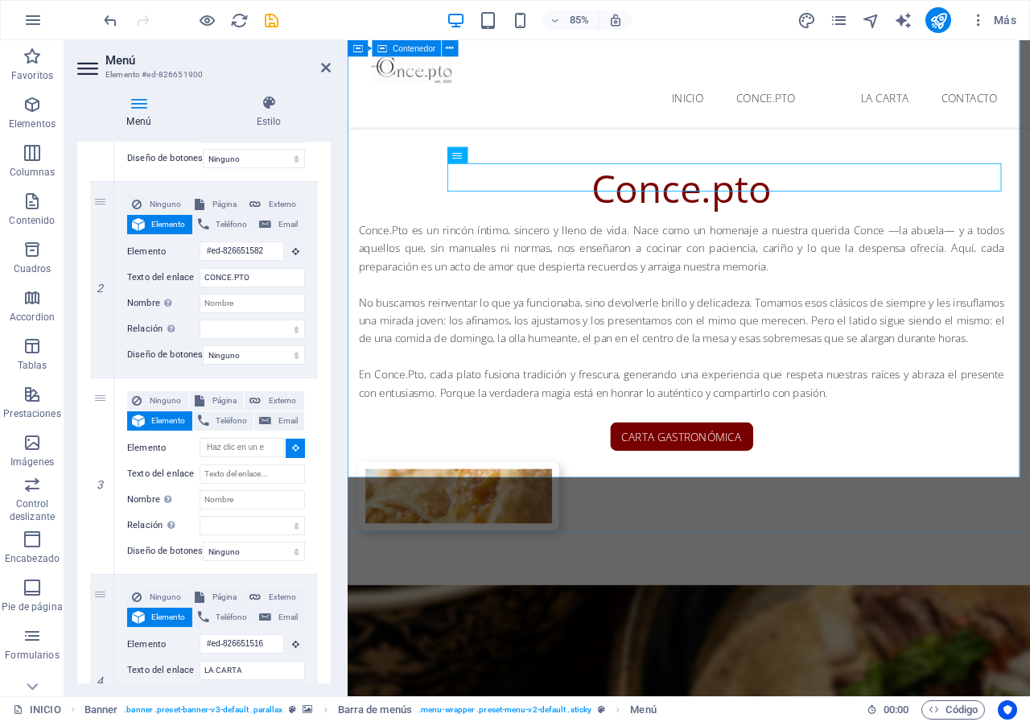
scroll to position [1251, 0]
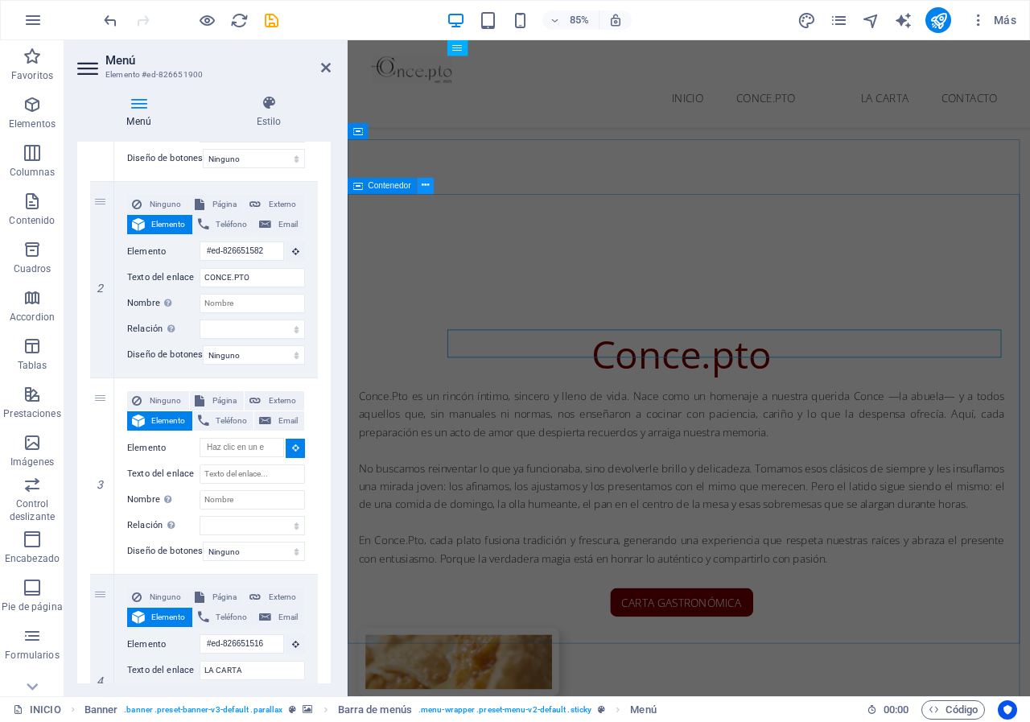
click at [427, 186] on icon at bounding box center [425, 186] width 7 height 14
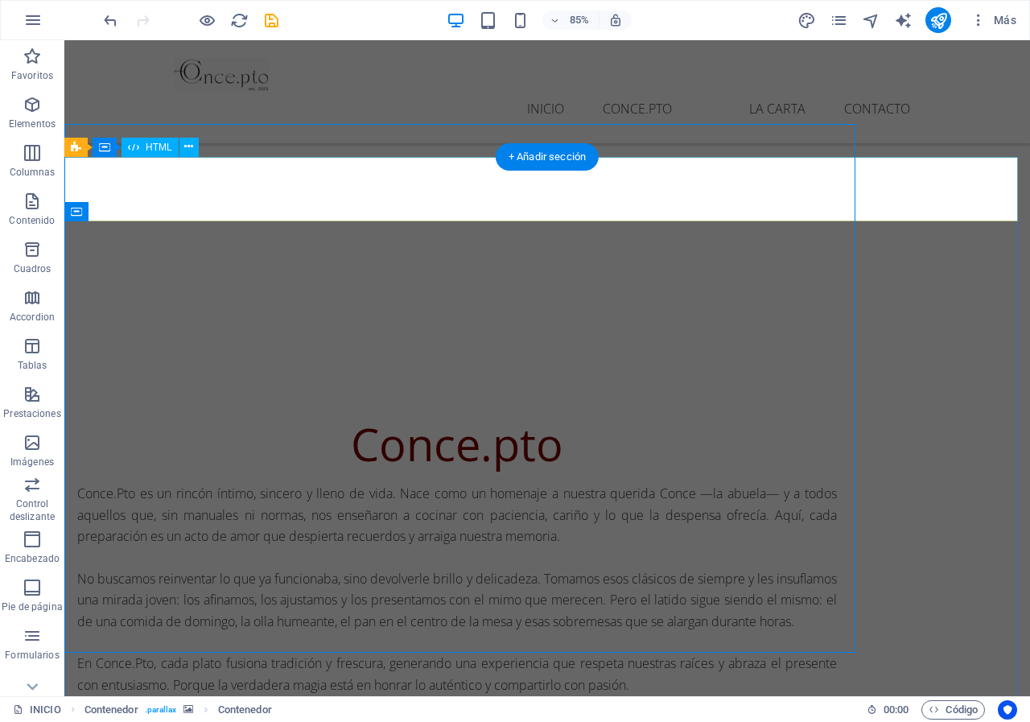
scroll to position [1349, 0]
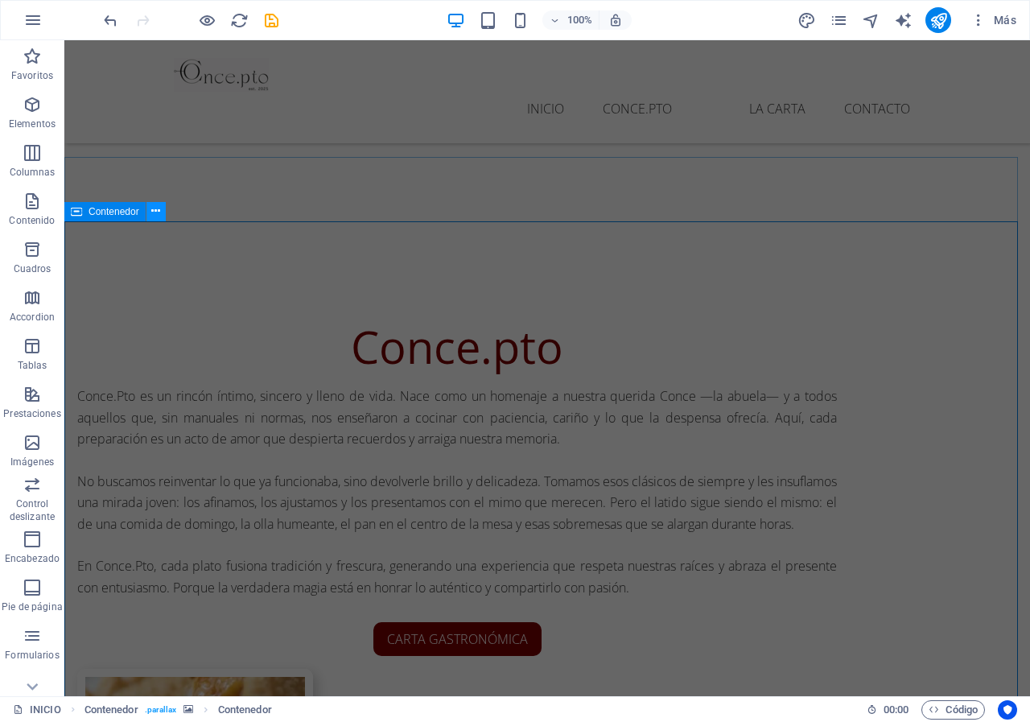
click at [162, 214] on button at bounding box center [155, 211] width 19 height 19
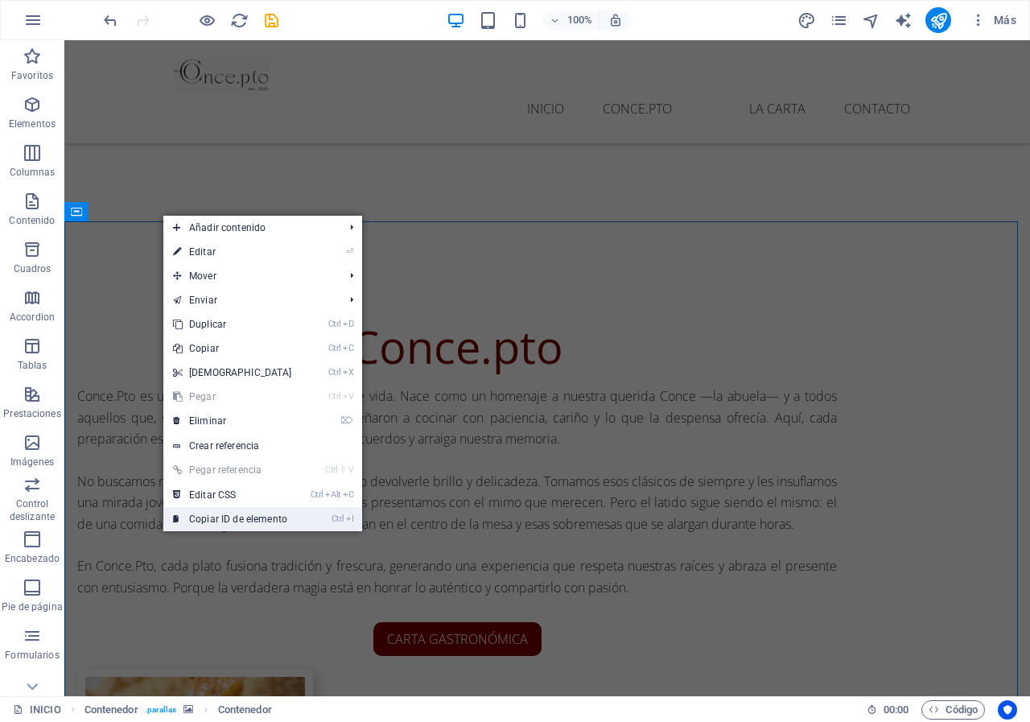
click at [231, 516] on link "Ctrl I Copiar ID de elemento" at bounding box center [232, 519] width 138 height 24
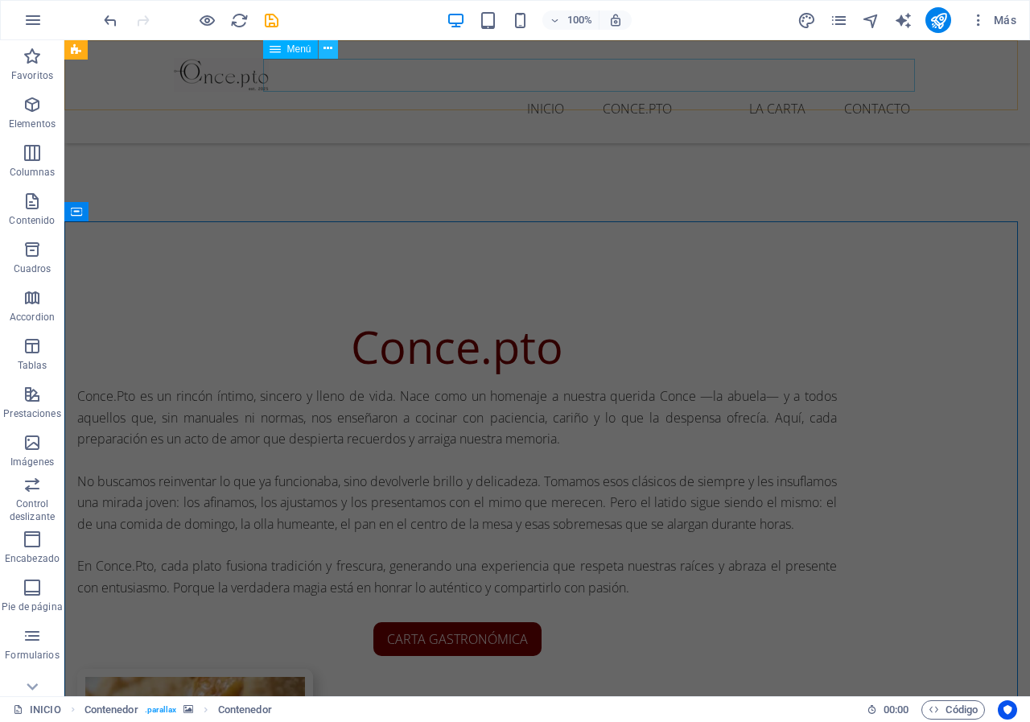
click at [325, 43] on icon at bounding box center [327, 48] width 9 height 17
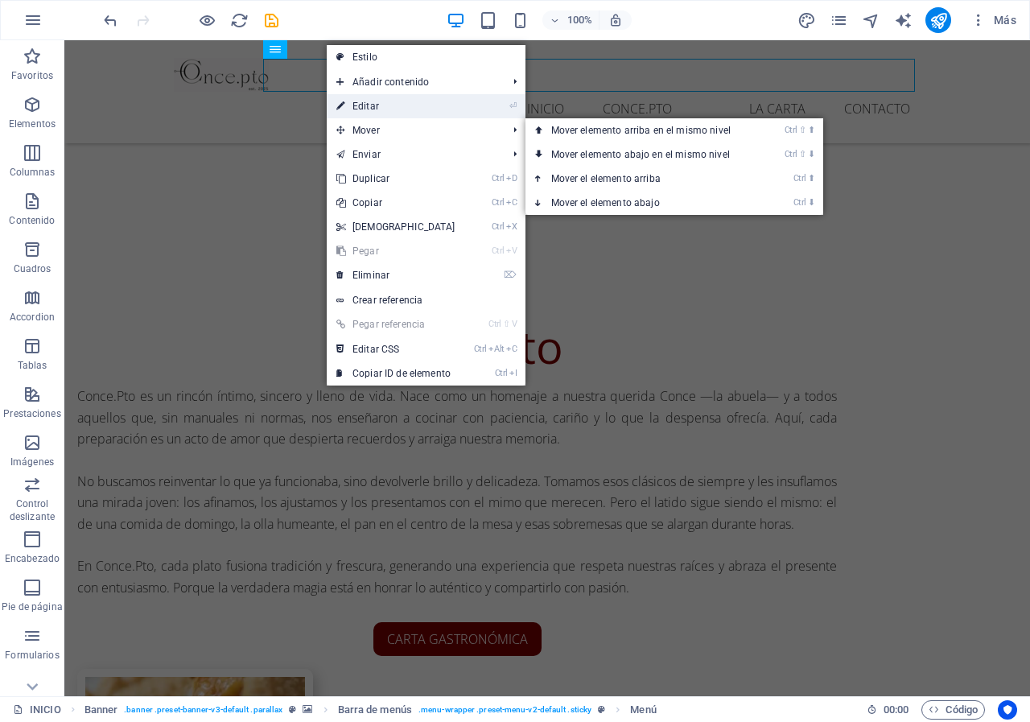
click at [393, 106] on link "⏎ Editar" at bounding box center [396, 106] width 138 height 24
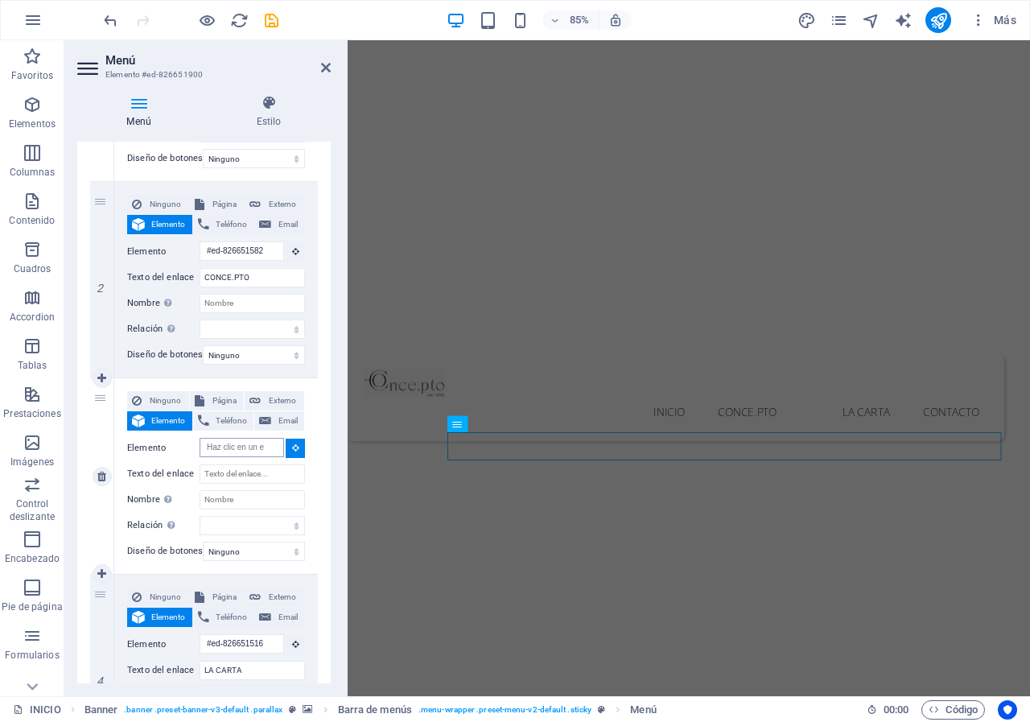
scroll to position [0, 0]
click at [245, 448] on input "Elemento" at bounding box center [242, 447] width 84 height 19
paste input "#ed-826651618"
type input "#ed-826651618"
select select
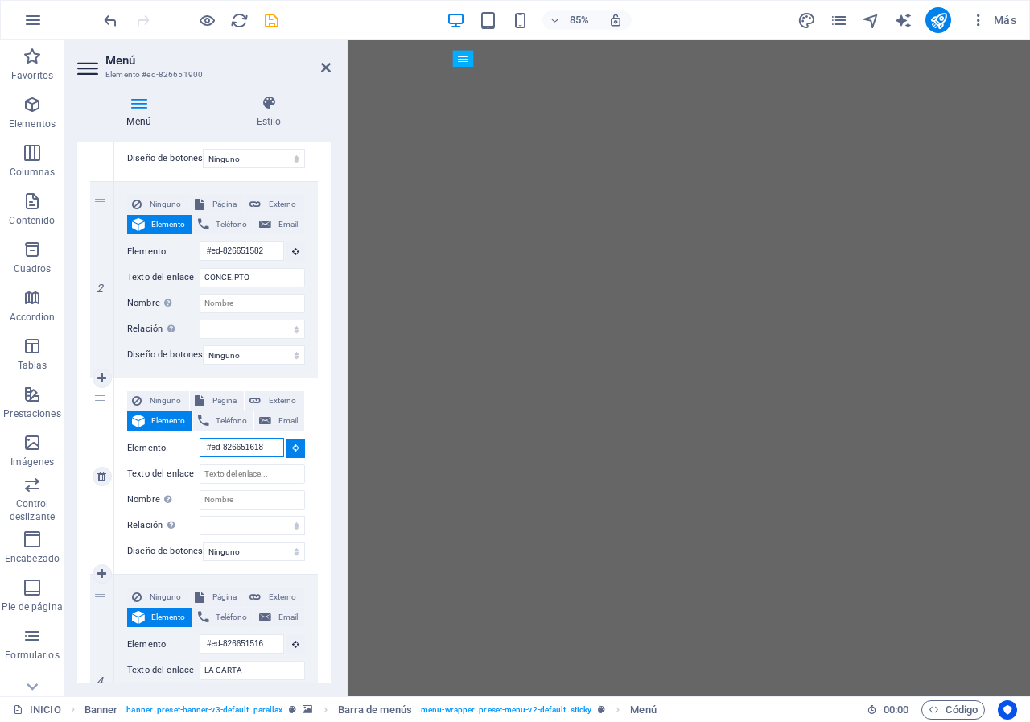
select select
type input "#ed-826651618"
select select
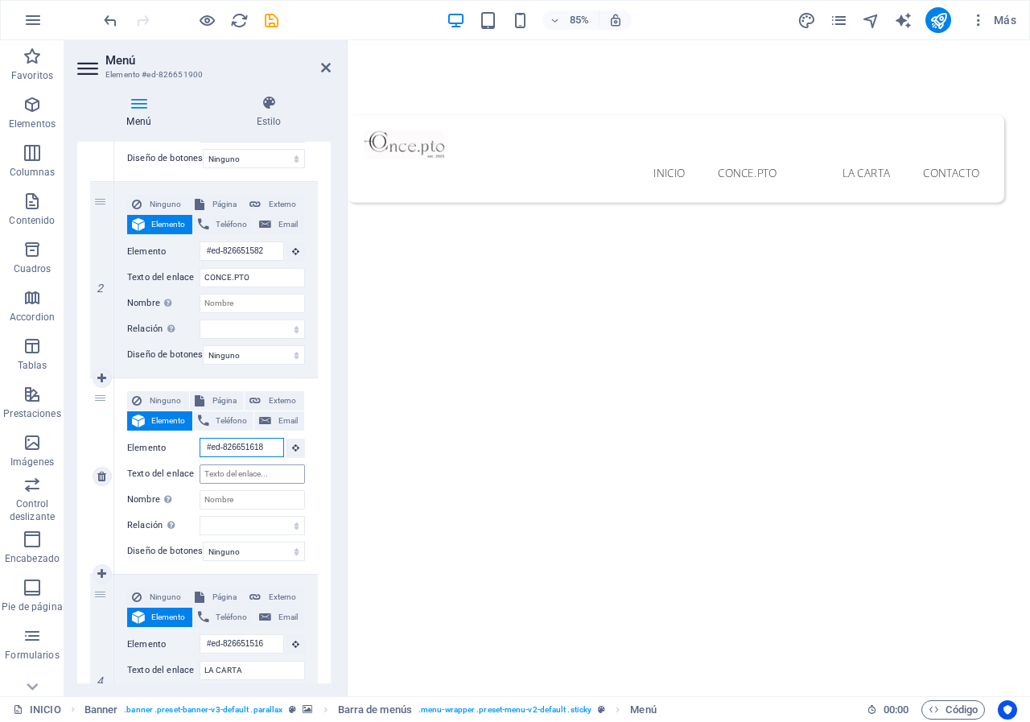
scroll to position [1181, 0]
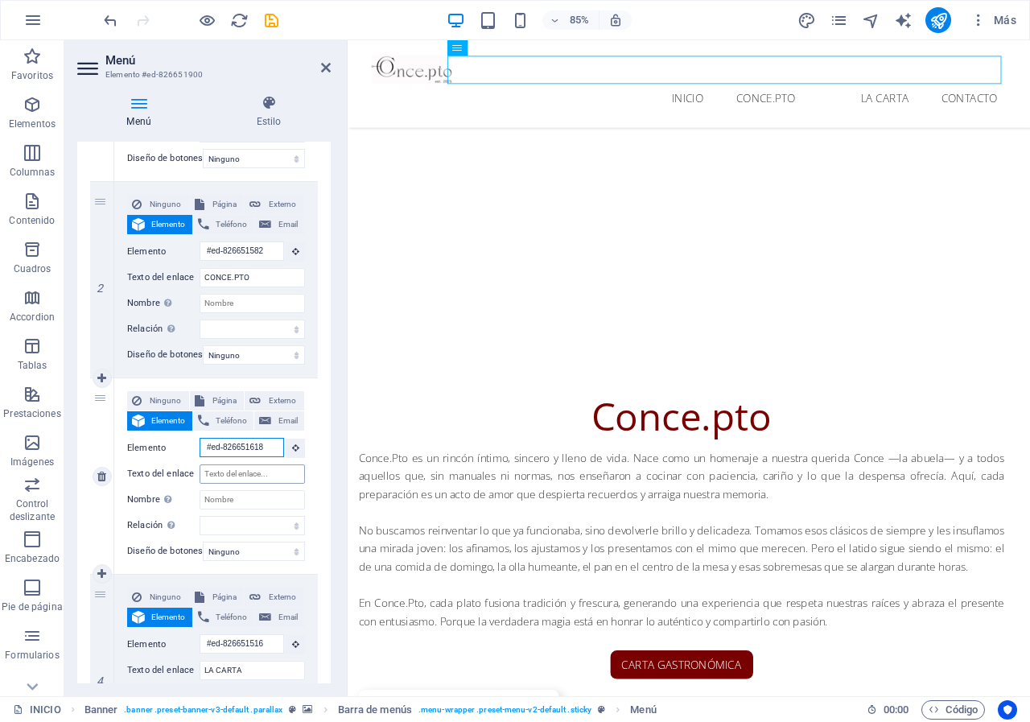
type input "#ed-826651618"
click at [241, 470] on input "Texto del enlace" at bounding box center [252, 473] width 105 height 19
type input "RESER"
select select
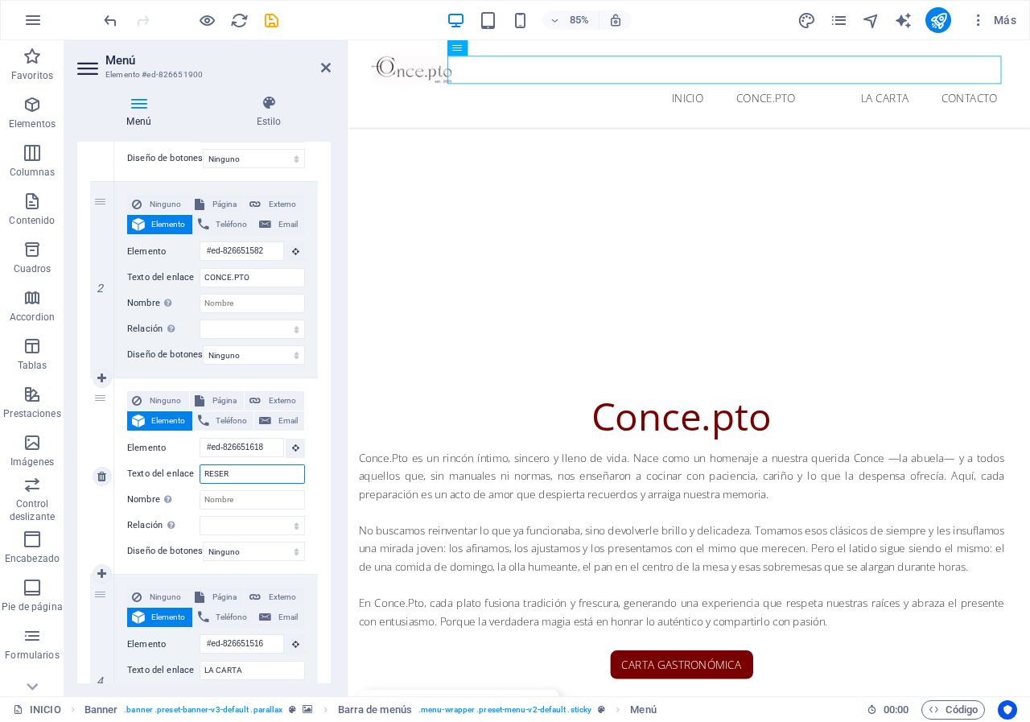
select select
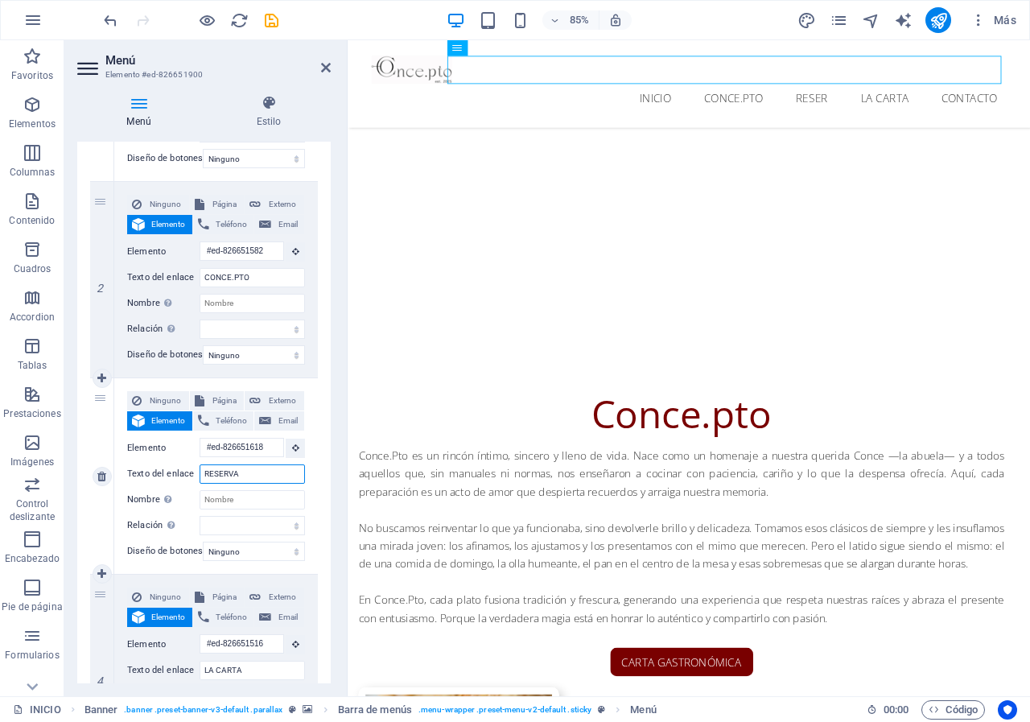
type input "RESERVAS"
select select
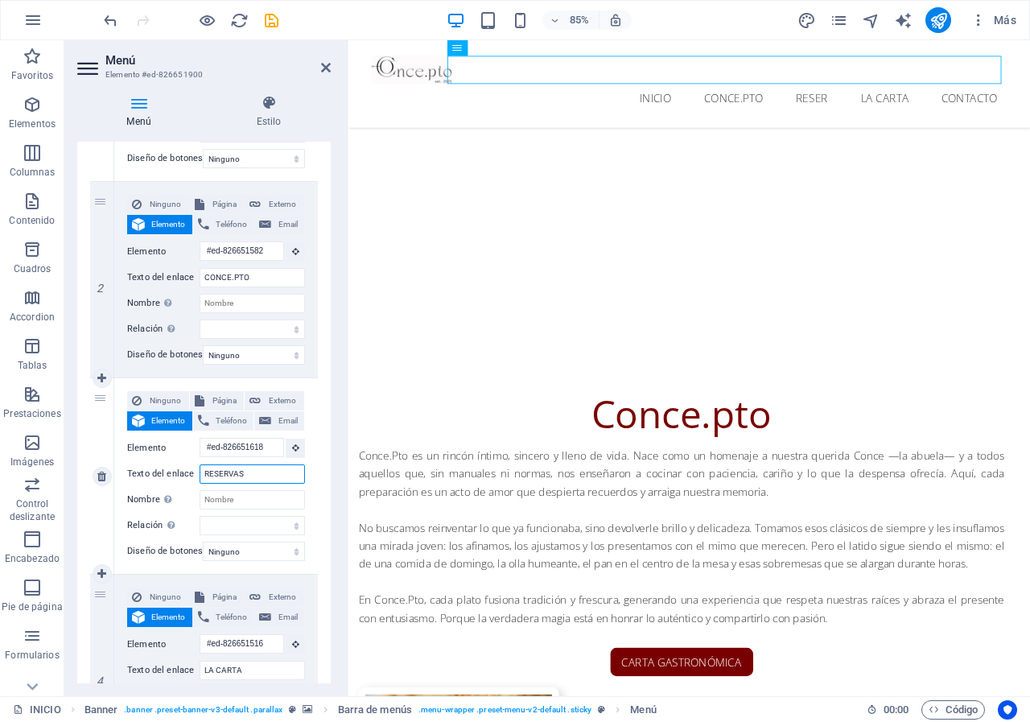
select select
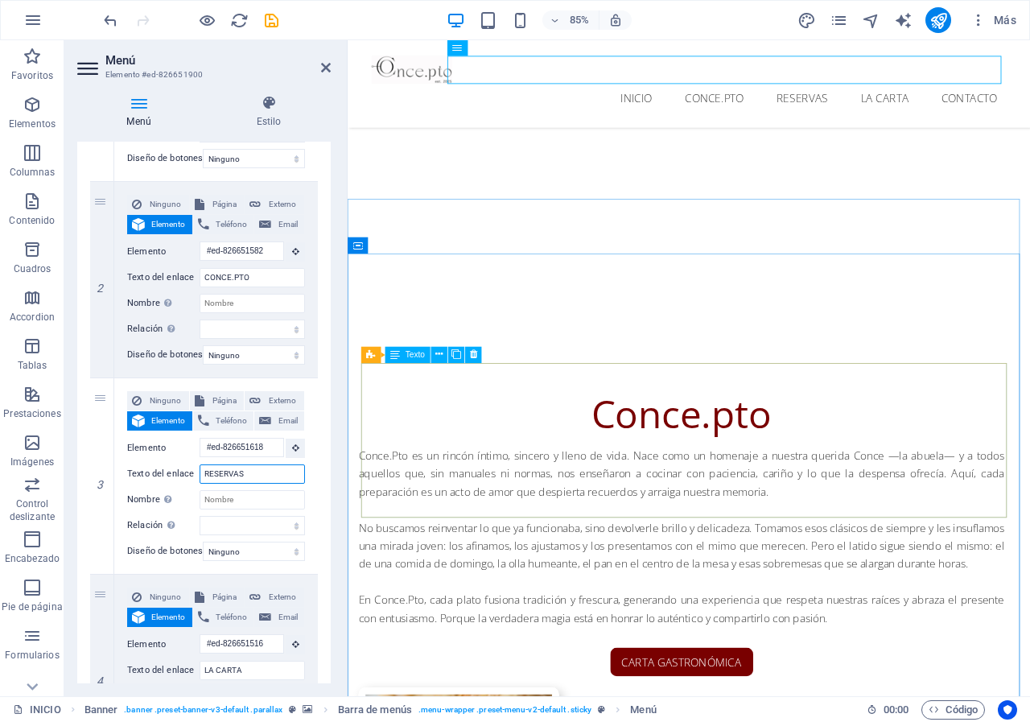
type input "RESERVAS"
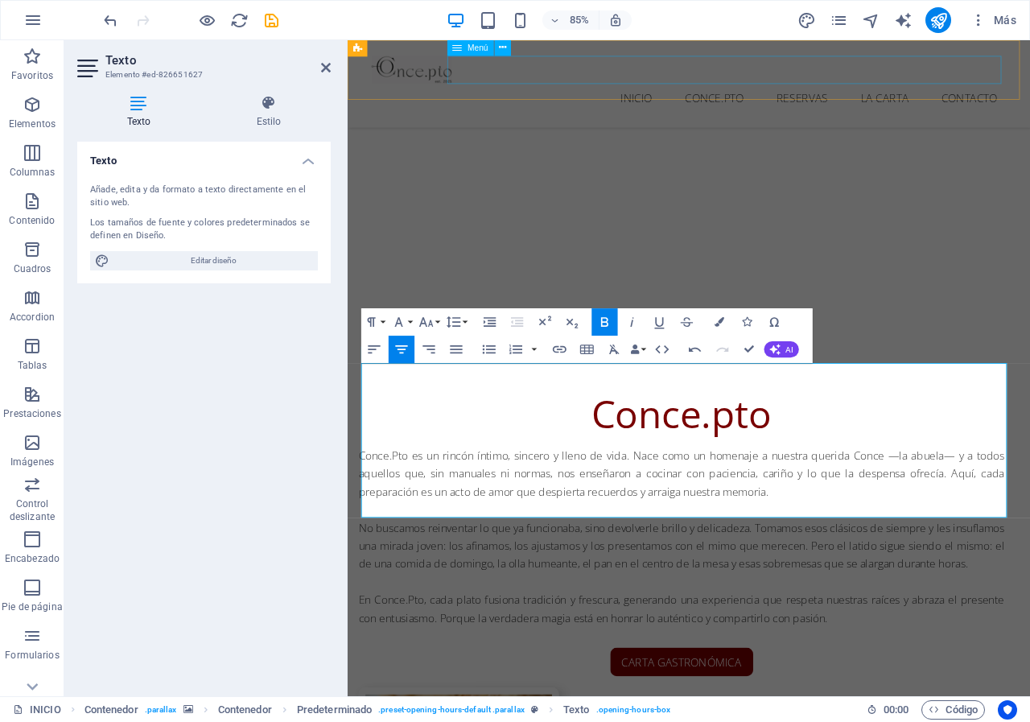
click at [742, 92] on nav "INICIO CONCE.PTO RESERVAS LA CARTA CONTACTO" at bounding box center [749, 109] width 747 height 34
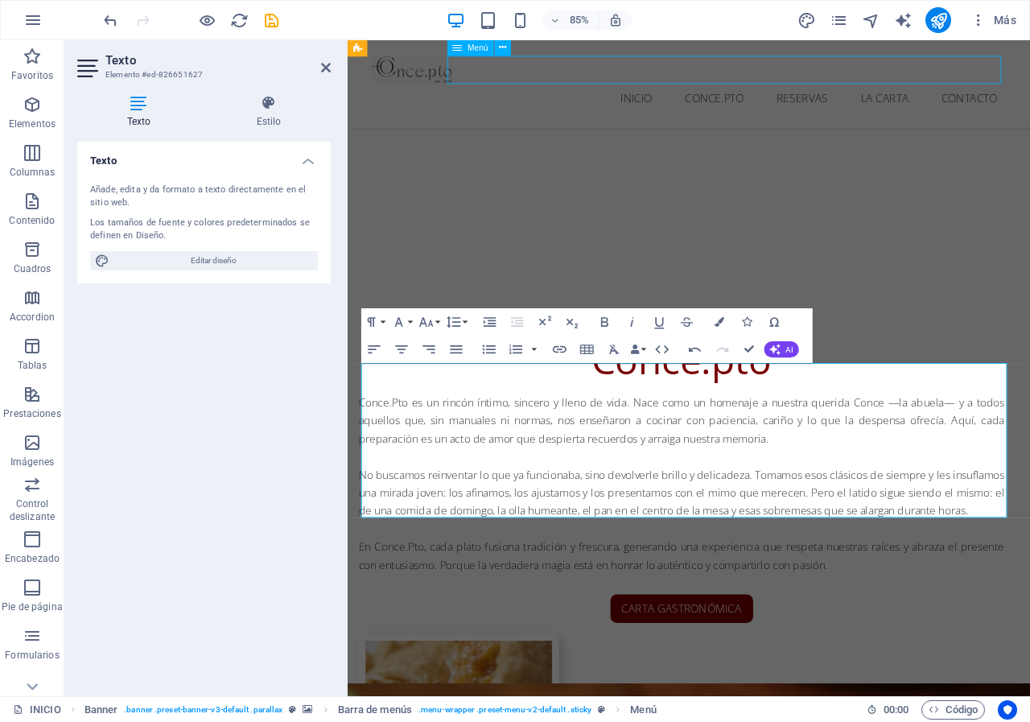
scroll to position [1279, 0]
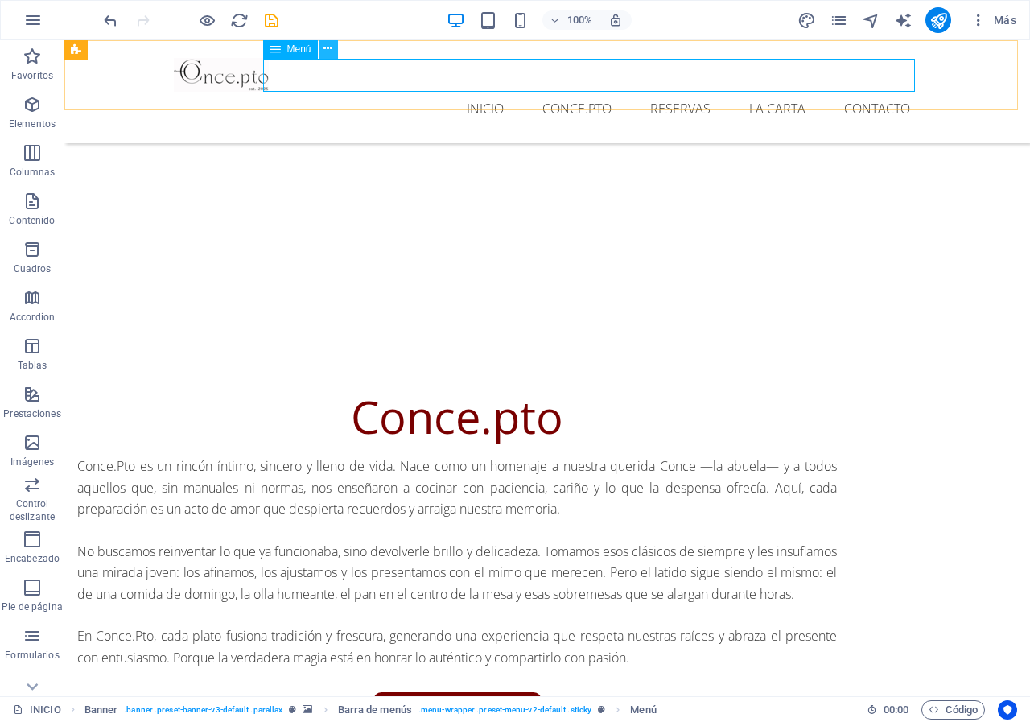
click at [332, 53] on icon at bounding box center [327, 48] width 9 height 17
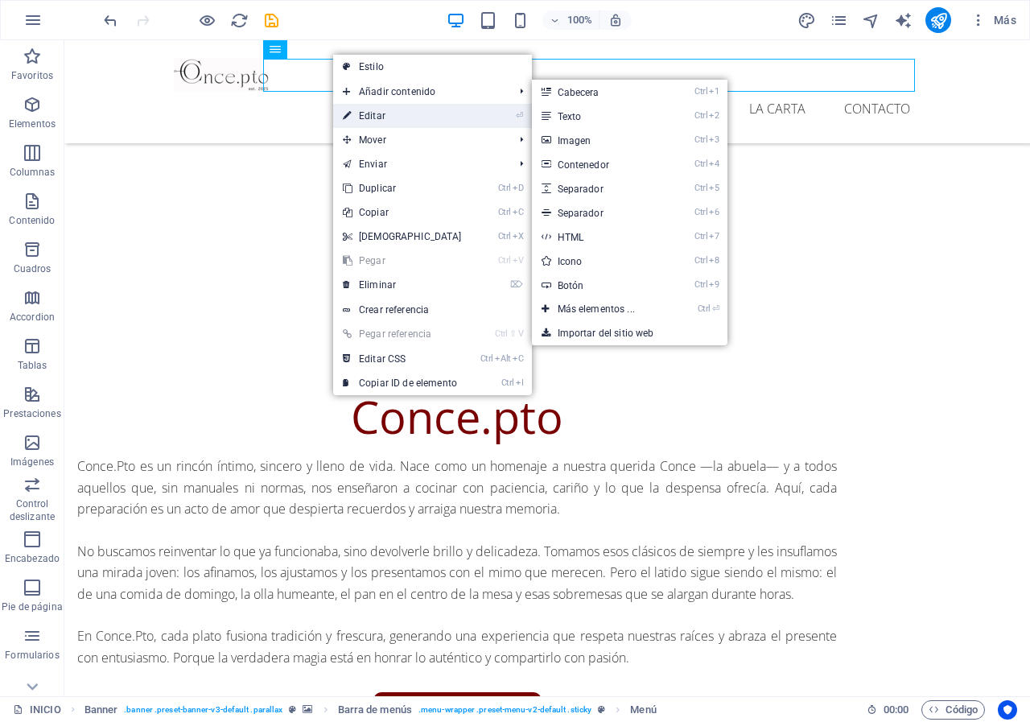
click at [374, 119] on link "⏎ Editar" at bounding box center [402, 116] width 138 height 24
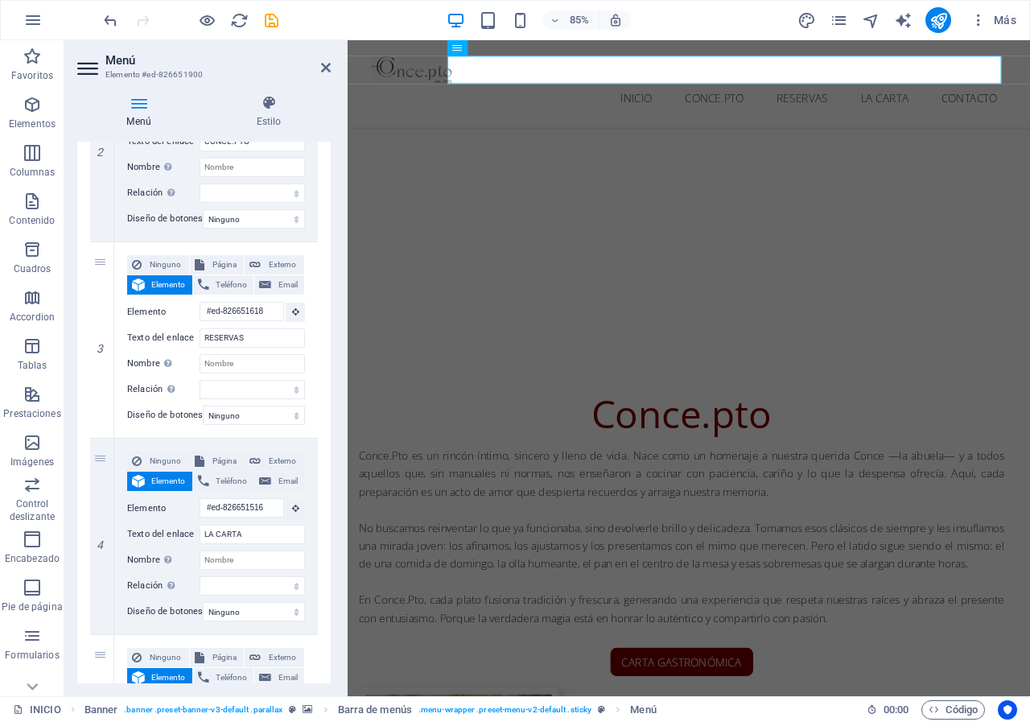
scroll to position [483, 0]
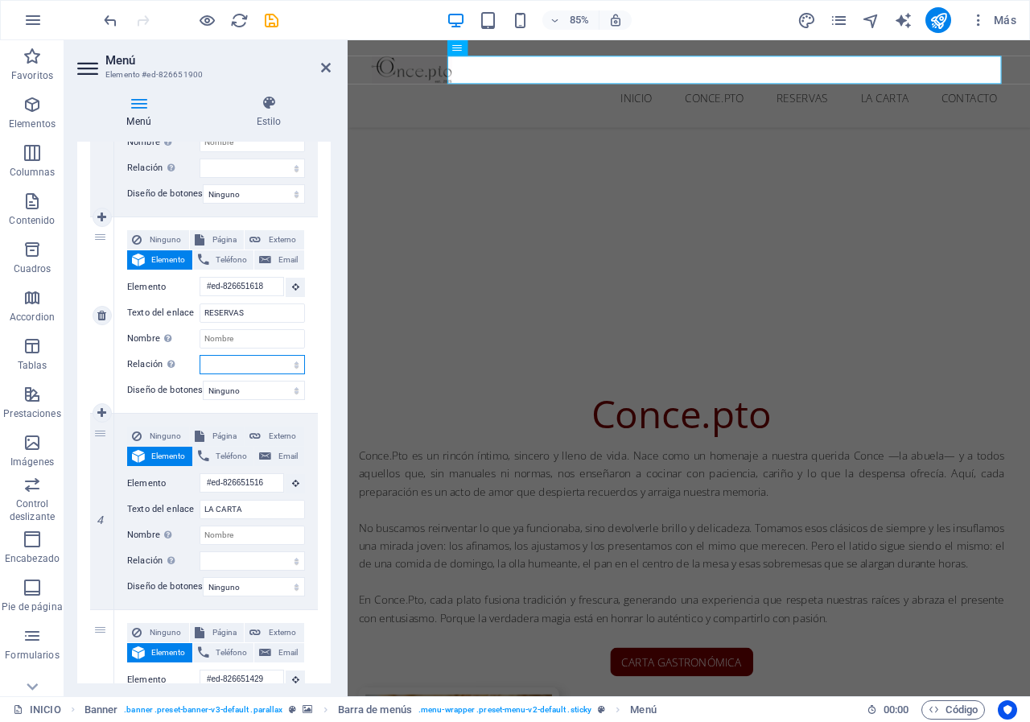
click at [217, 365] on select "alternativo autor marcador externo ayuda licencia siguiente nofollow noreferrer…" at bounding box center [252, 364] width 105 height 19
click at [125, 394] on div "Ninguno Página Externo Elemento Teléfono Email Página INICIO Aviso Legal Políti…" at bounding box center [216, 315] width 204 height 196
click at [238, 389] on select "Ninguno Predeterminado Principal Secundario" at bounding box center [254, 390] width 102 height 19
select select "primary"
click at [203, 381] on select "Ninguno Predeterminado Principal Secundario" at bounding box center [254, 390] width 102 height 19
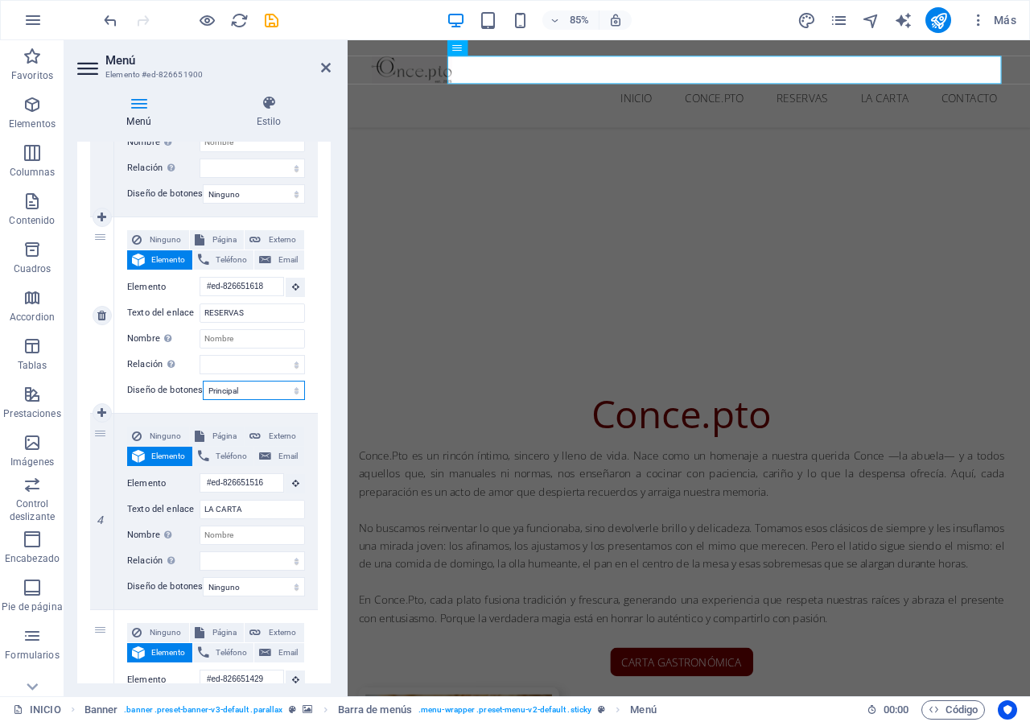
select select
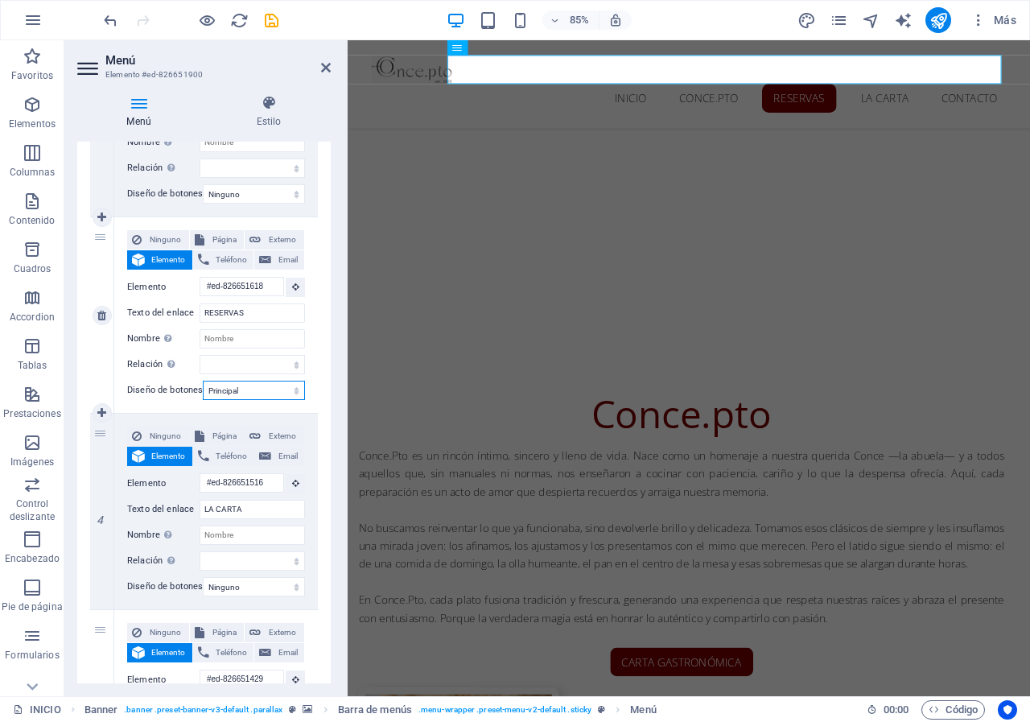
click at [260, 393] on select "Ninguno Predeterminado Principal Secundario" at bounding box center [254, 390] width 102 height 19
select select "secondary"
click at [203, 381] on select "Ninguno Predeterminado Principal Secundario" at bounding box center [254, 390] width 102 height 19
select select
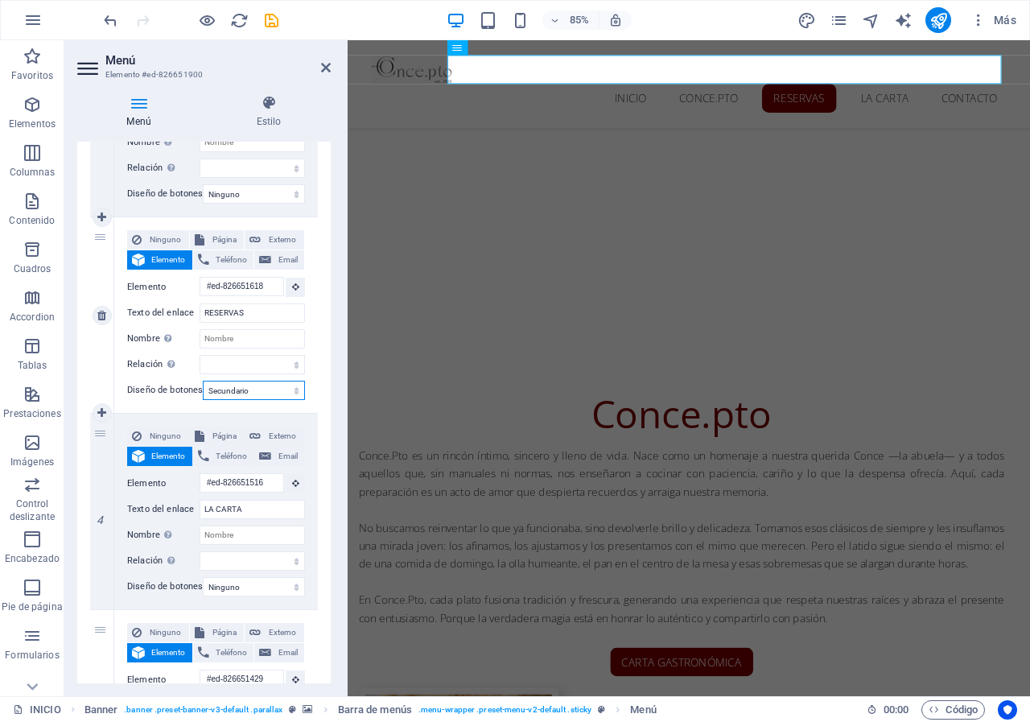
select select
click at [258, 391] on select "Ninguno Predeterminado Principal Secundario" at bounding box center [254, 390] width 102 height 19
select select
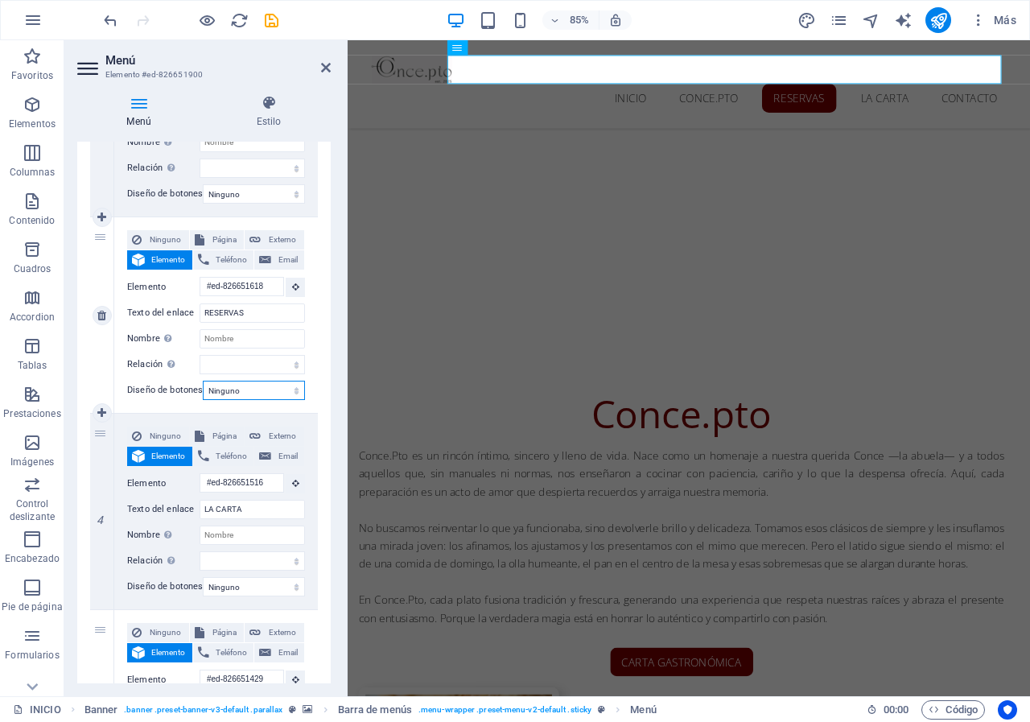
click at [203, 381] on select "Ninguno Predeterminado Principal Secundario" at bounding box center [254, 390] width 102 height 19
select select
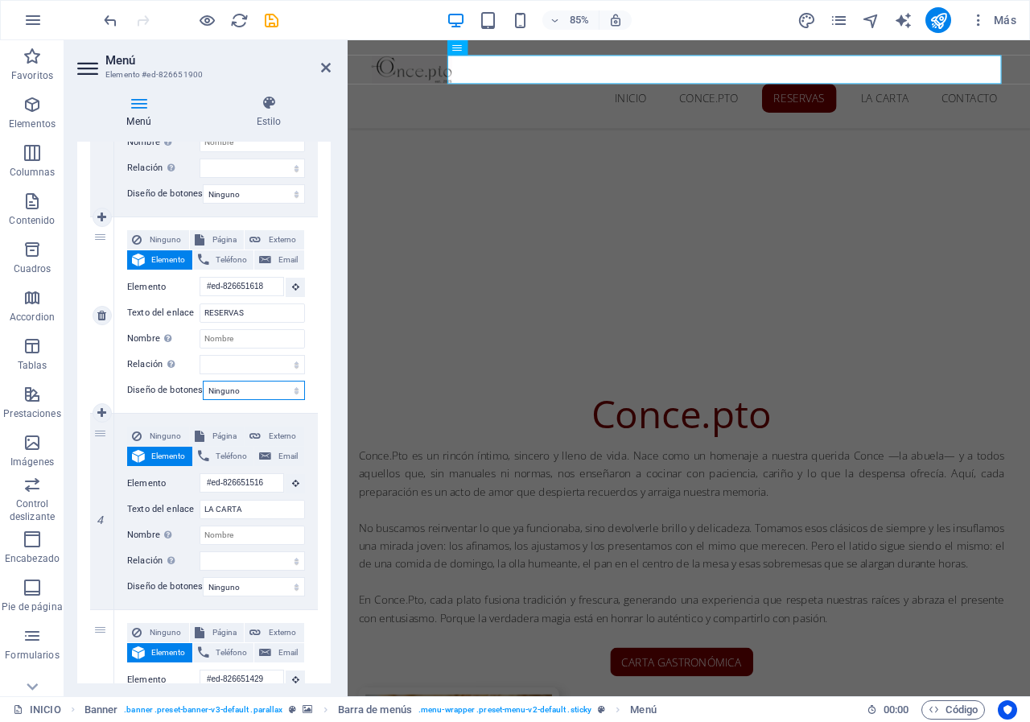
select select
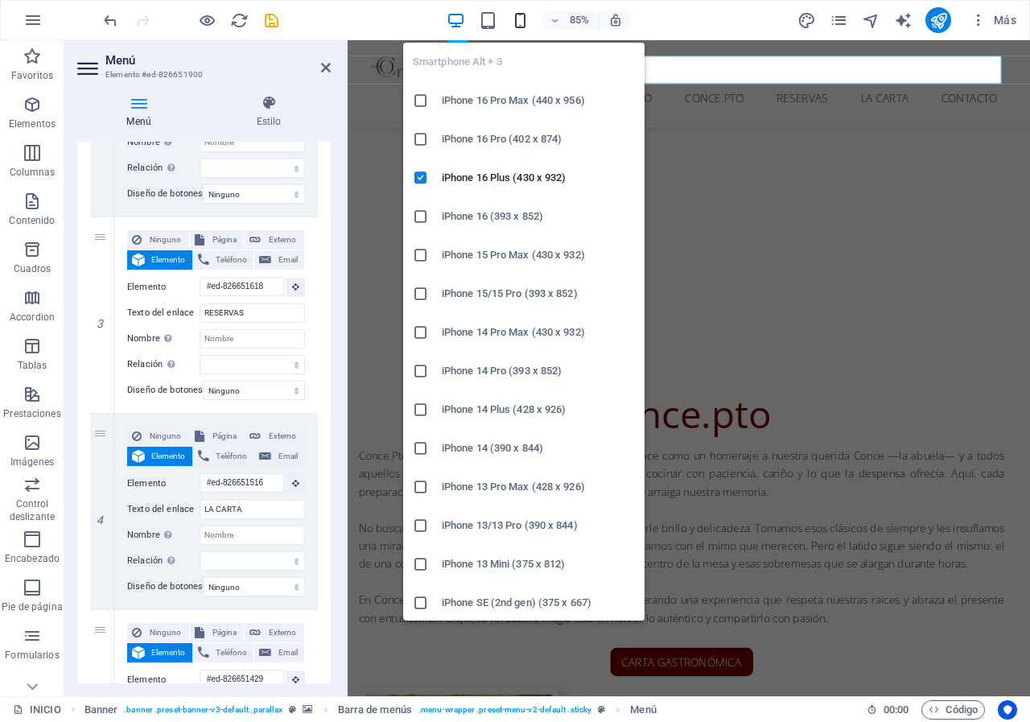
click at [520, 21] on icon "button" at bounding box center [520, 20] width 19 height 19
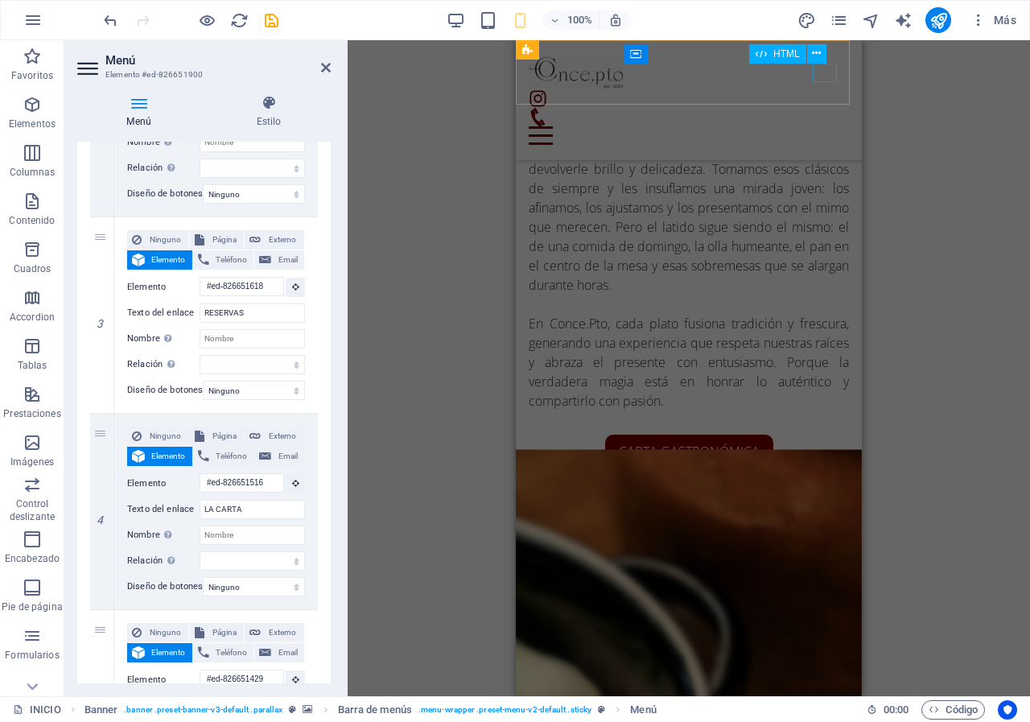
click at [828, 126] on div at bounding box center [689, 135] width 320 height 19
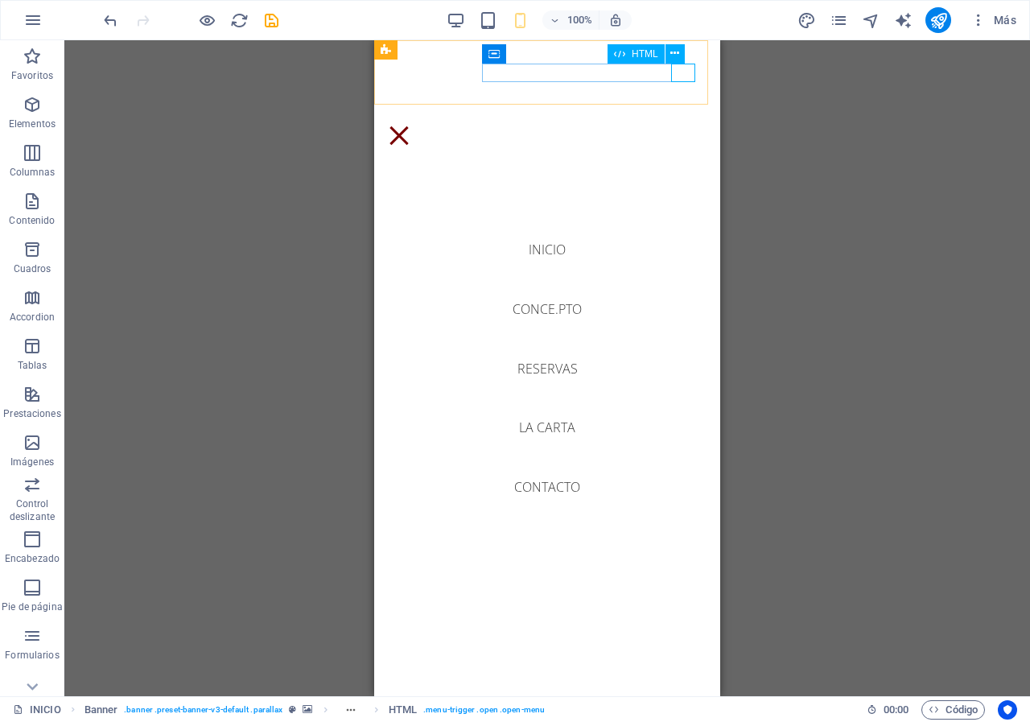
click at [411, 126] on div at bounding box center [399, 135] width 24 height 19
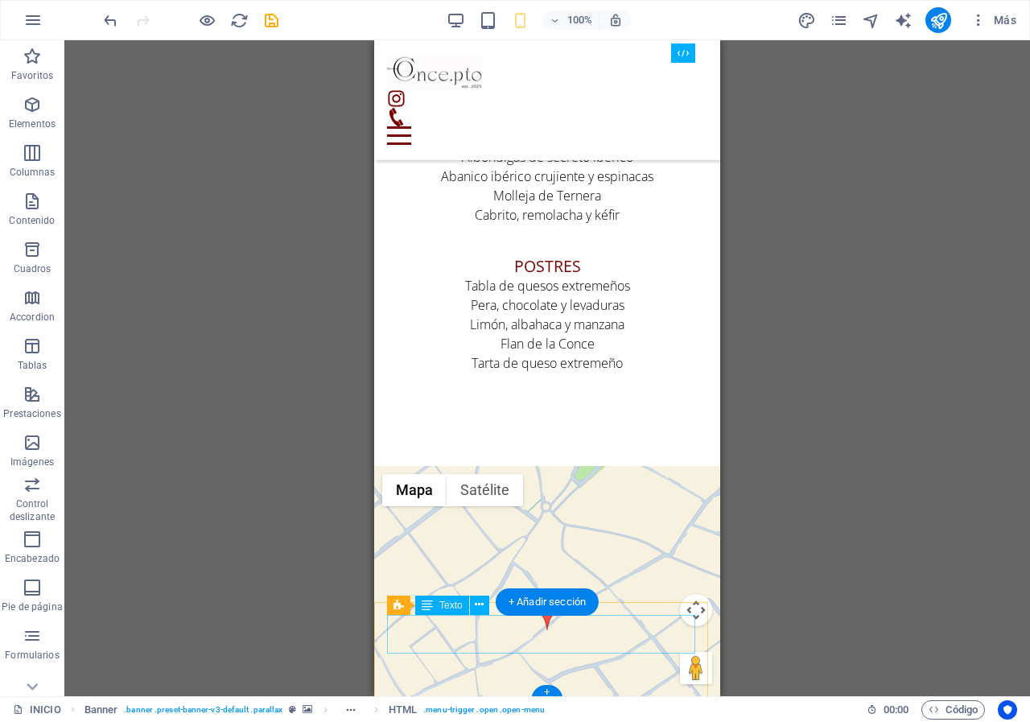
scroll to position [4244, 0]
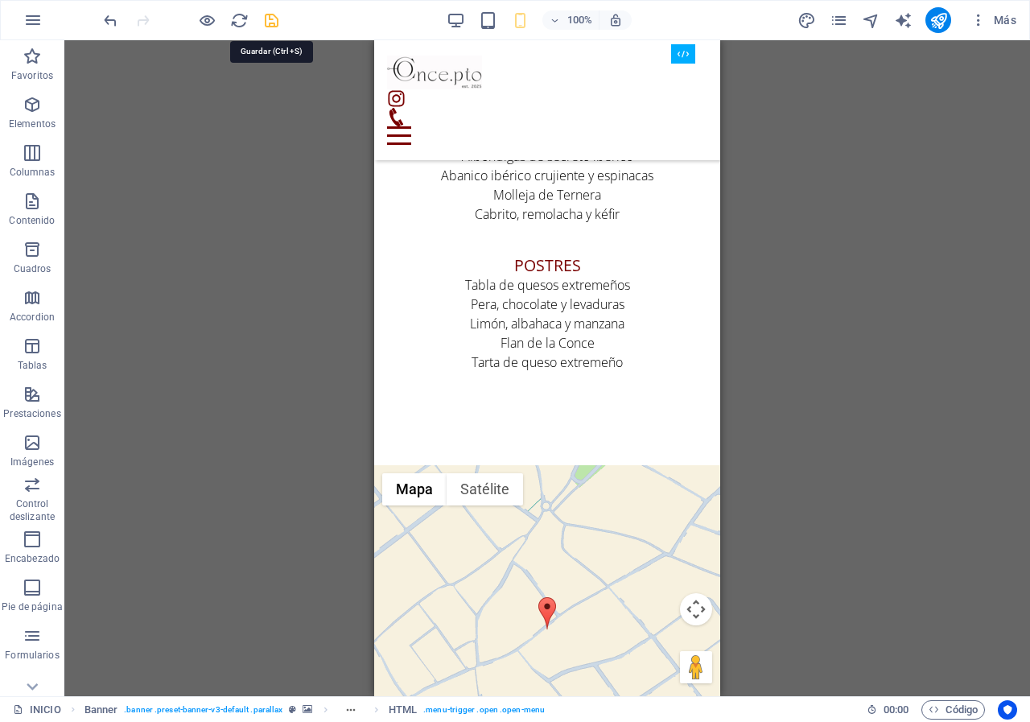
click at [268, 19] on icon "save" at bounding box center [271, 20] width 19 height 19
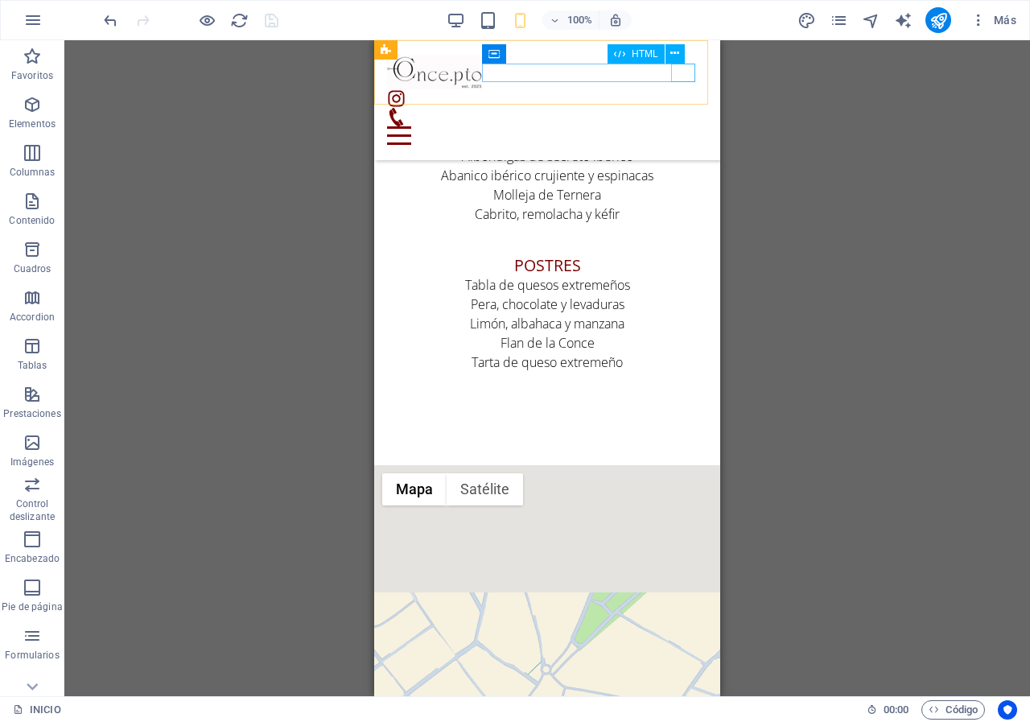
click at [692, 126] on div at bounding box center [547, 135] width 320 height 19
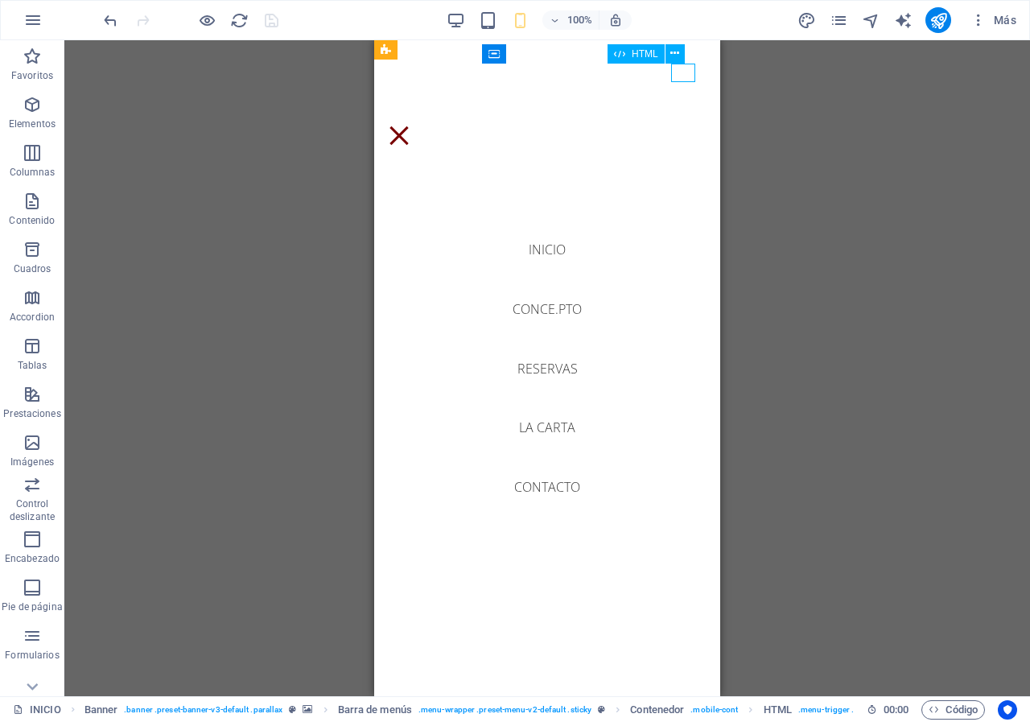
click at [411, 126] on div at bounding box center [399, 135] width 24 height 19
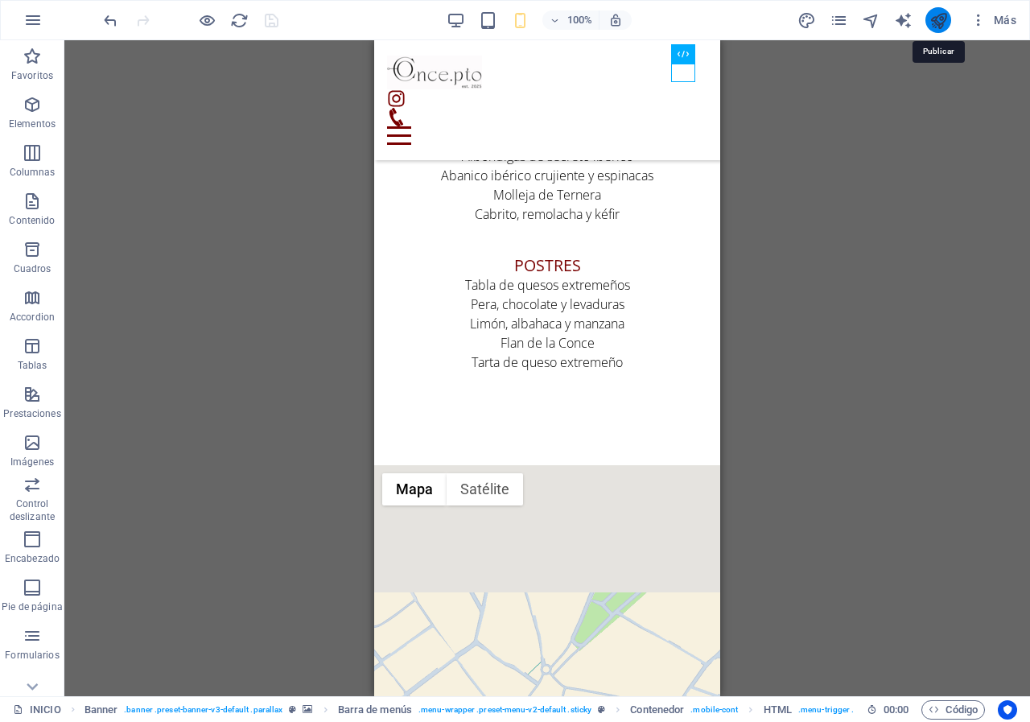
click at [937, 22] on icon "publish" at bounding box center [938, 20] width 19 height 19
